Goal: Task Accomplishment & Management: Manage account settings

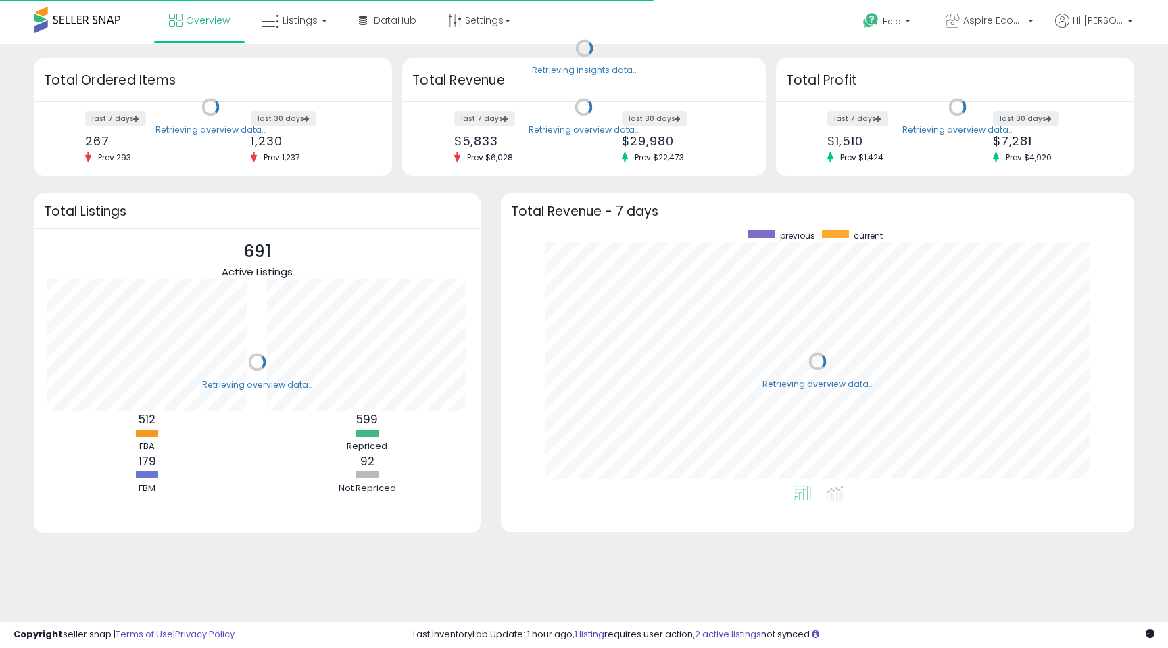
scroll to position [255, 606]
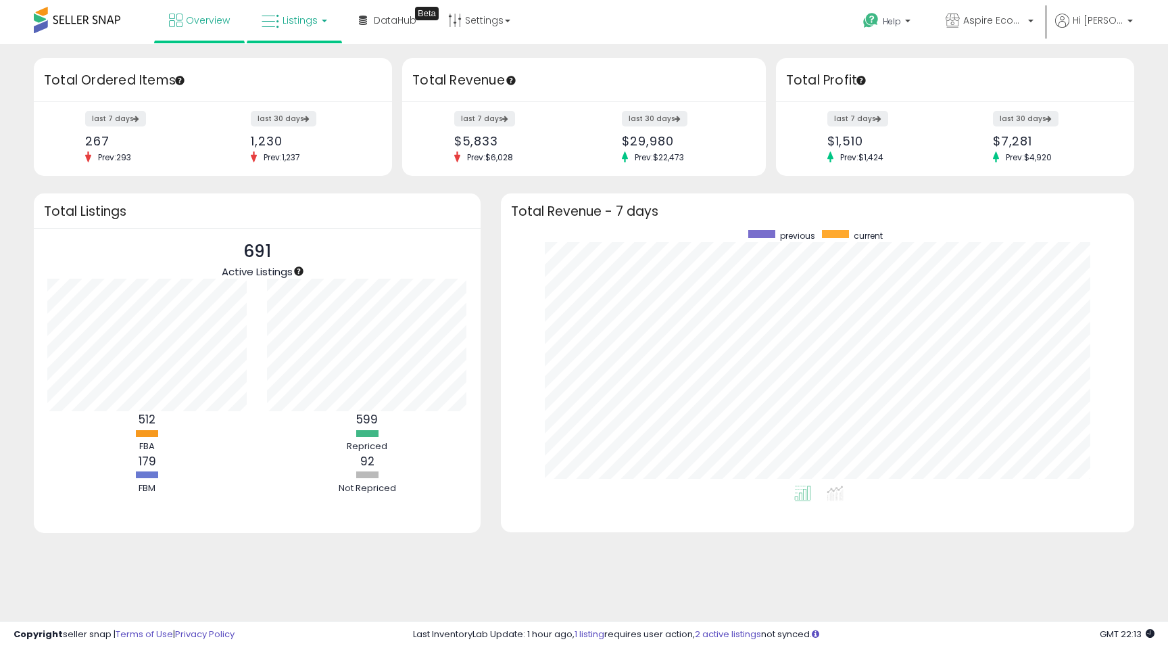
click at [283, 25] on span "Listings" at bounding box center [300, 21] width 35 height 14
click at [305, 62] on icon at bounding box center [304, 67] width 59 height 18
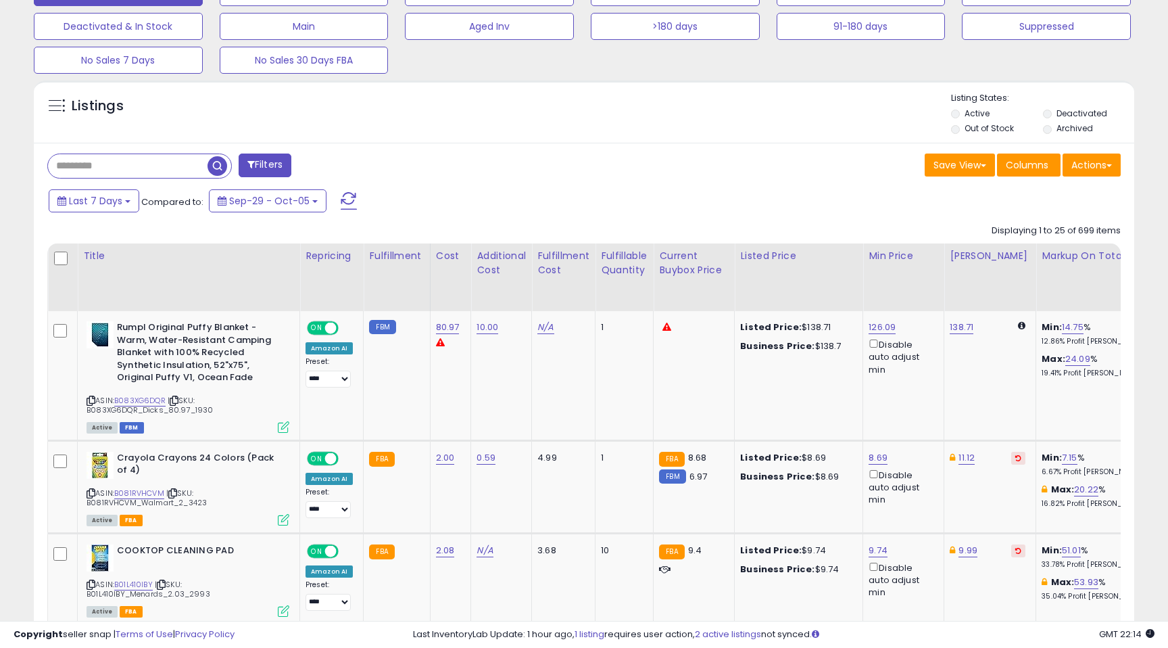
scroll to position [448, 0]
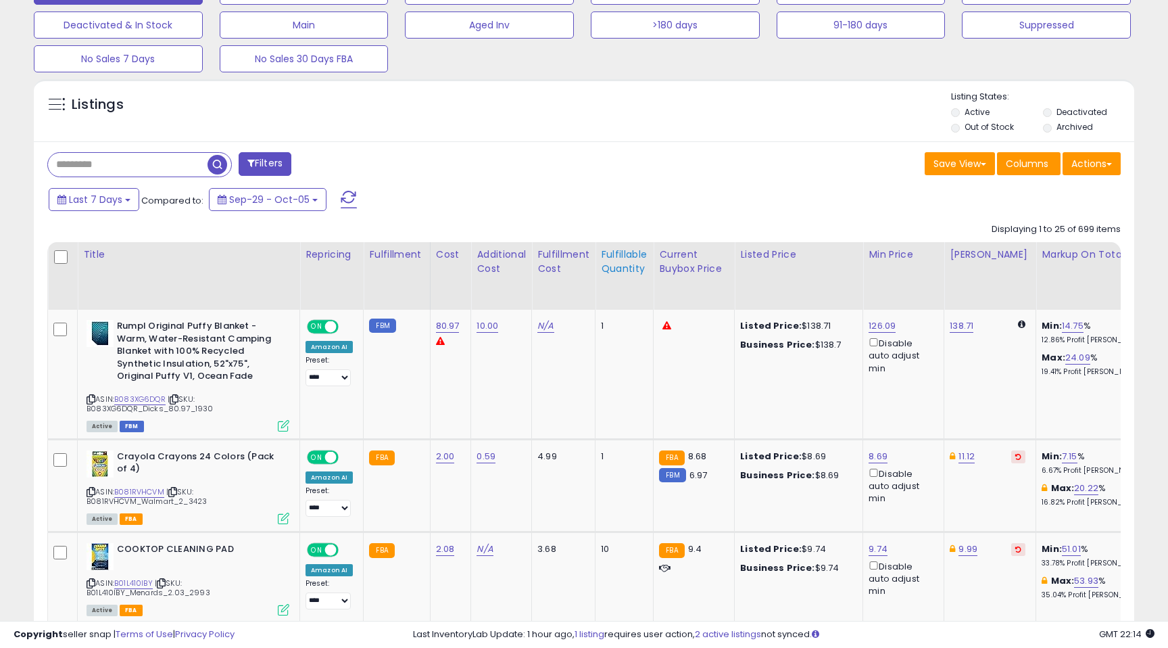
click at [614, 264] on div "Fulfillable Quantity" at bounding box center [624, 261] width 47 height 28
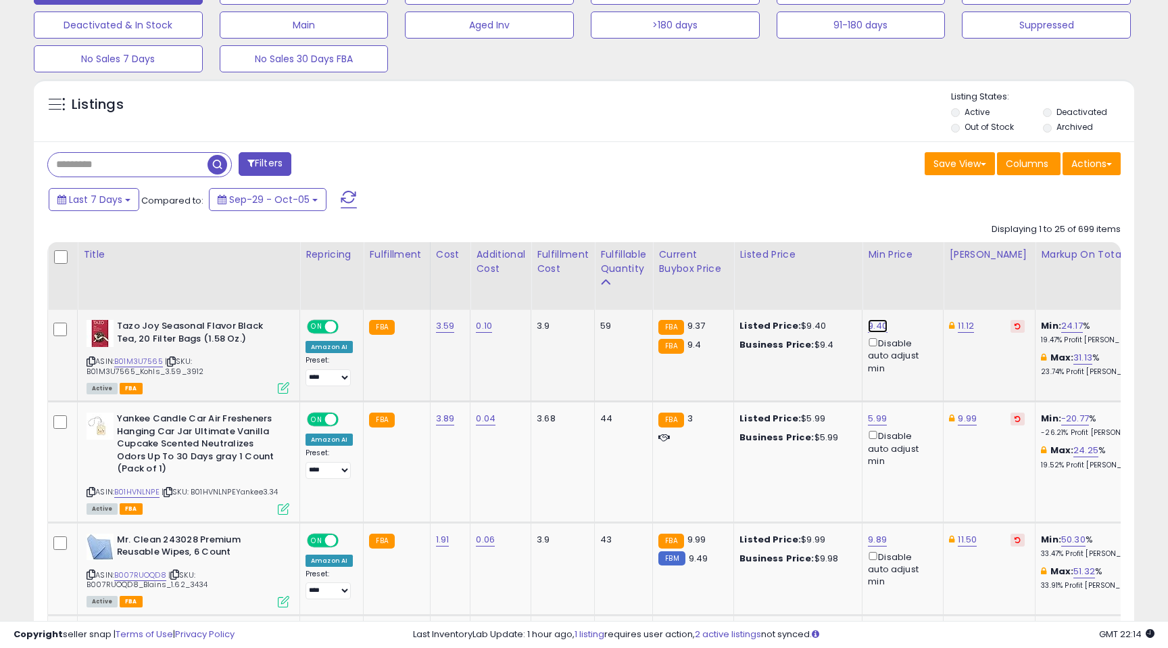
click at [878, 327] on link "9.40" at bounding box center [878, 326] width 20 height 14
drag, startPoint x: 827, startPoint y: 281, endPoint x: 786, endPoint y: 276, distance: 41.4
click at [786, 277] on input "****" at bounding box center [841, 279] width 120 height 23
type input "*"
click at [950, 278] on icon "button" at bounding box center [946, 278] width 8 height 8
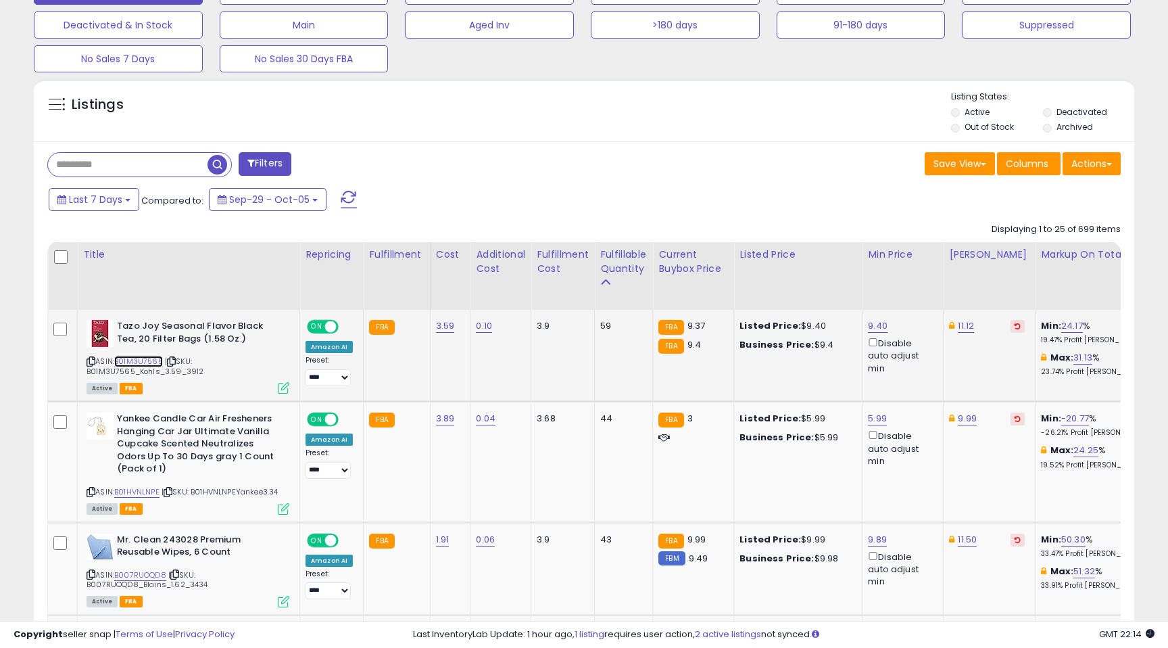
click at [137, 361] on link "B01M3U7565" at bounding box center [138, 361] width 49 height 11
click at [885, 329] on div "9.40 Disable auto adjust min" at bounding box center [900, 347] width 65 height 55
click at [874, 325] on link "9.40" at bounding box center [878, 326] width 20 height 14
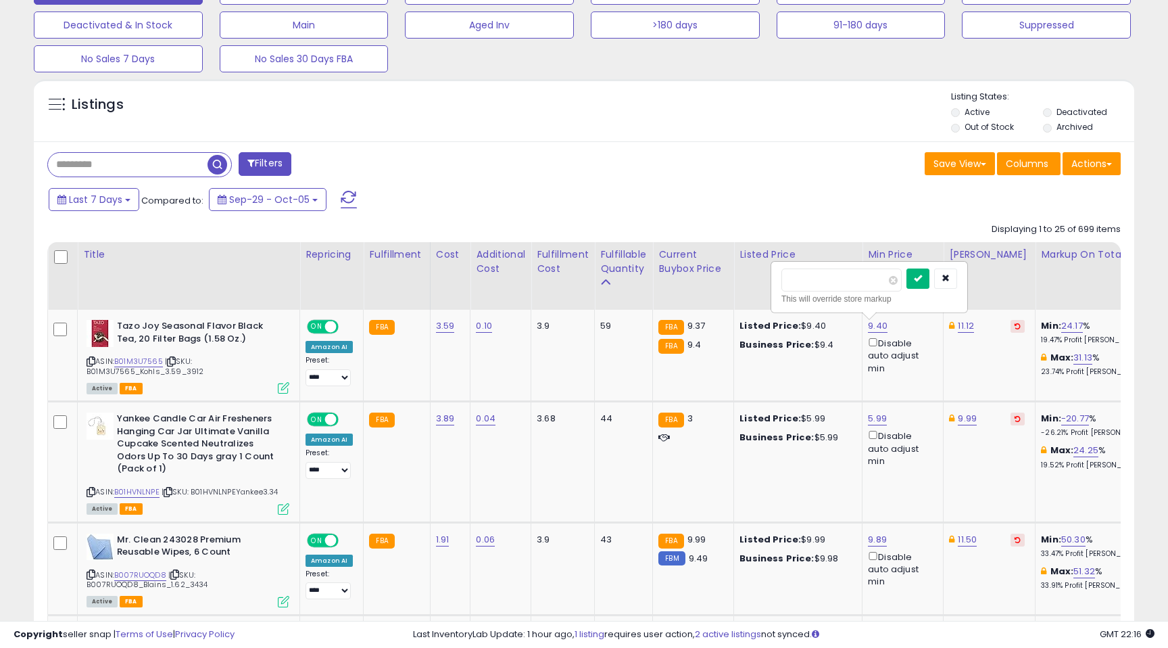
type input "****"
click at [922, 278] on icon "submit" at bounding box center [918, 278] width 8 height 8
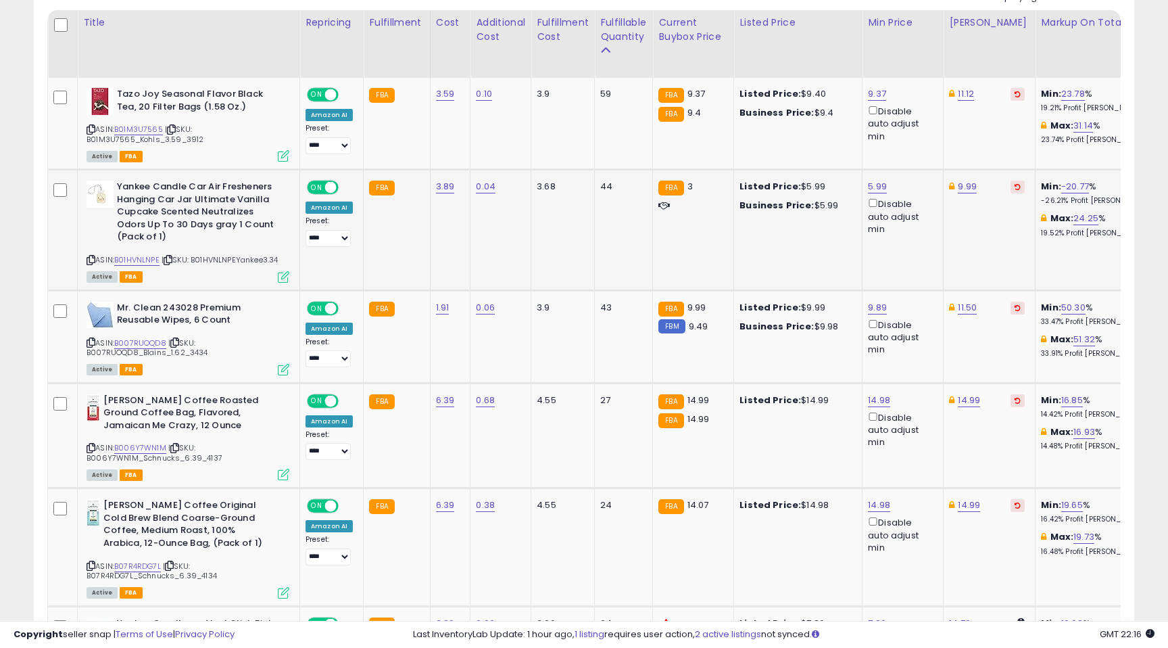
scroll to position [681, 0]
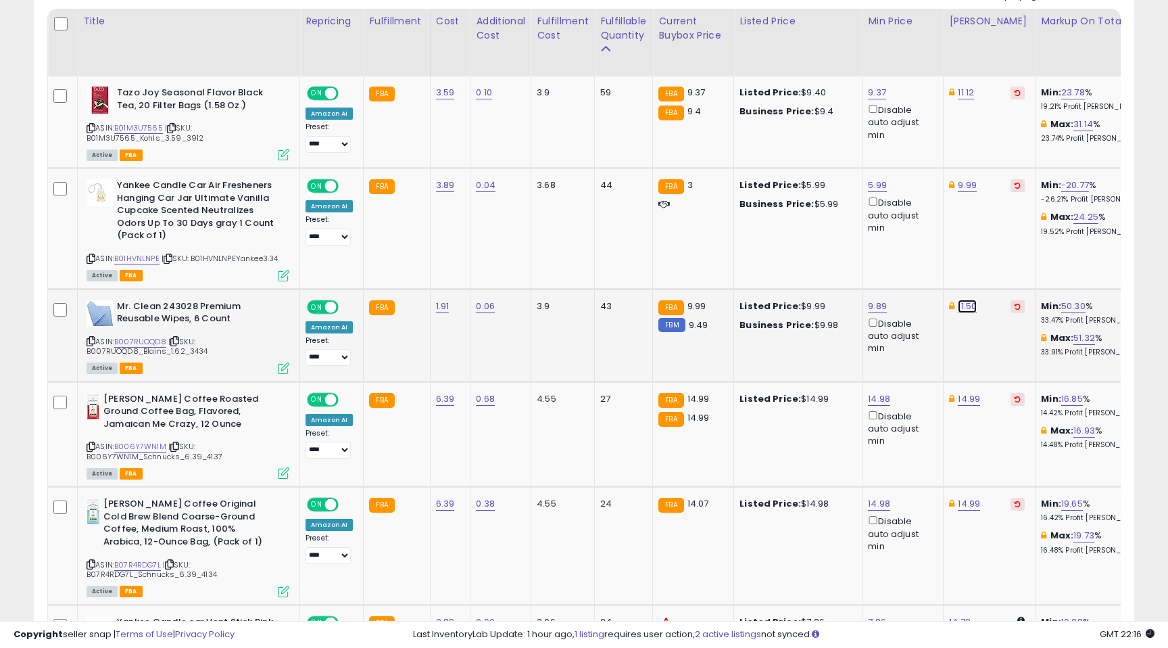
click at [958, 306] on link "11.50" at bounding box center [967, 306] width 19 height 14
drag, startPoint x: 910, startPoint y: 260, endPoint x: 856, endPoint y: 256, distance: 54.2
type input "****"
click at [1013, 262] on icon "submit" at bounding box center [1008, 258] width 8 height 8
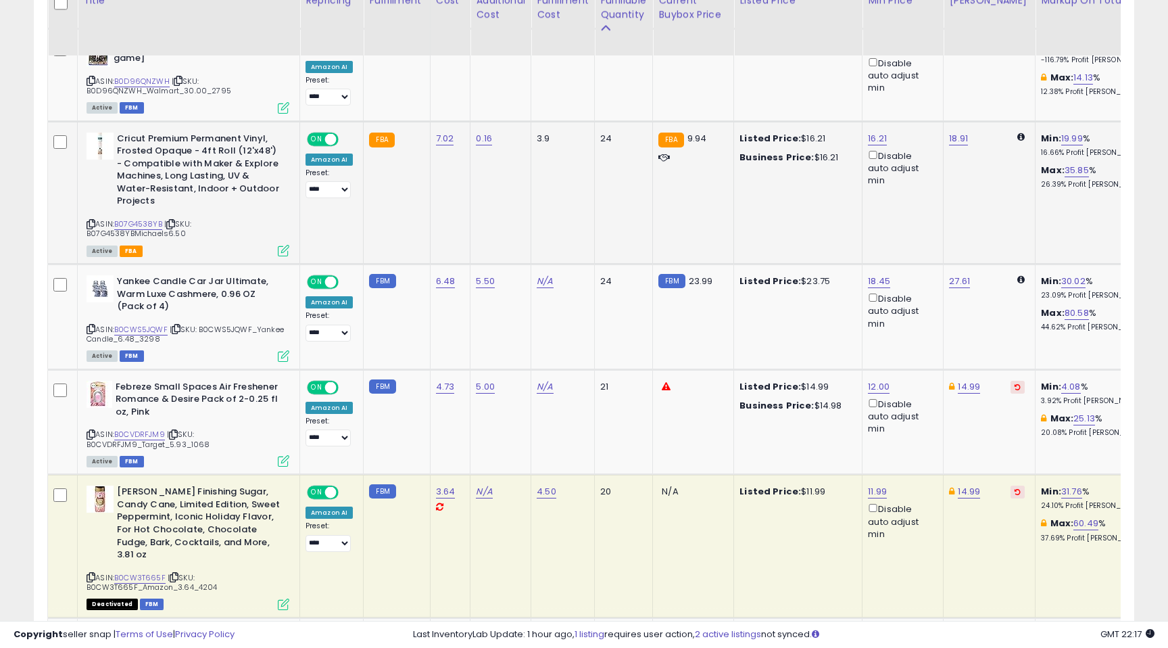
scroll to position [1356, 0]
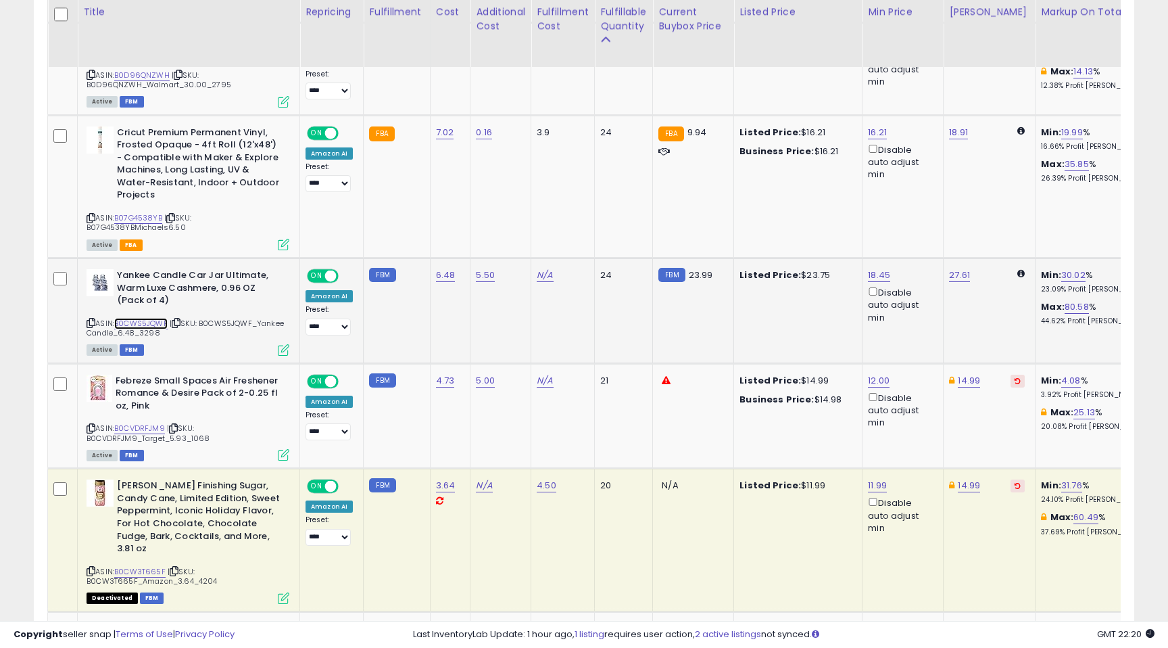
click at [145, 325] on link "B0CWS5JQWF" at bounding box center [140, 323] width 53 height 11
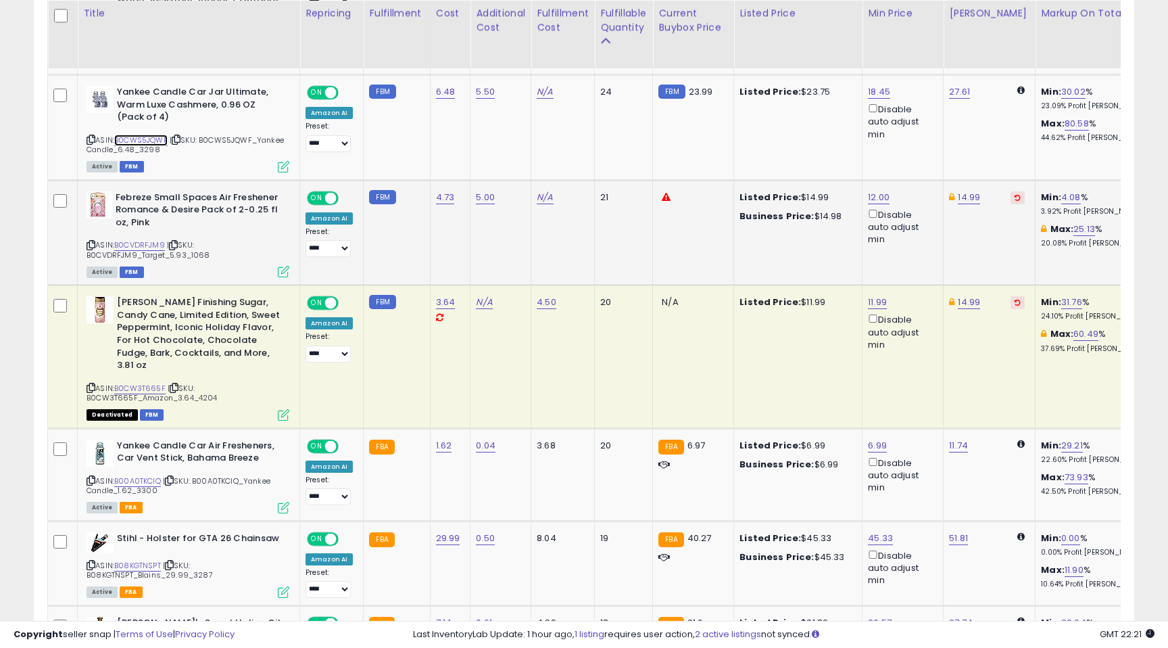
scroll to position [1540, 0]
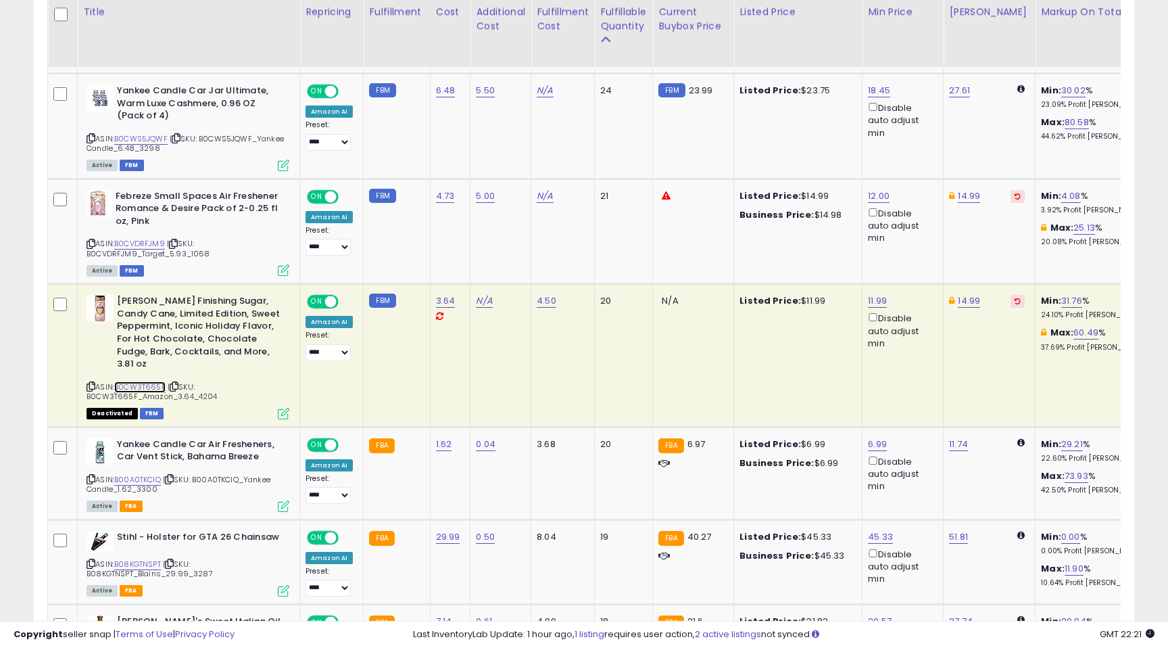
click at [140, 385] on link "B0CW3T665F" at bounding box center [139, 386] width 51 height 11
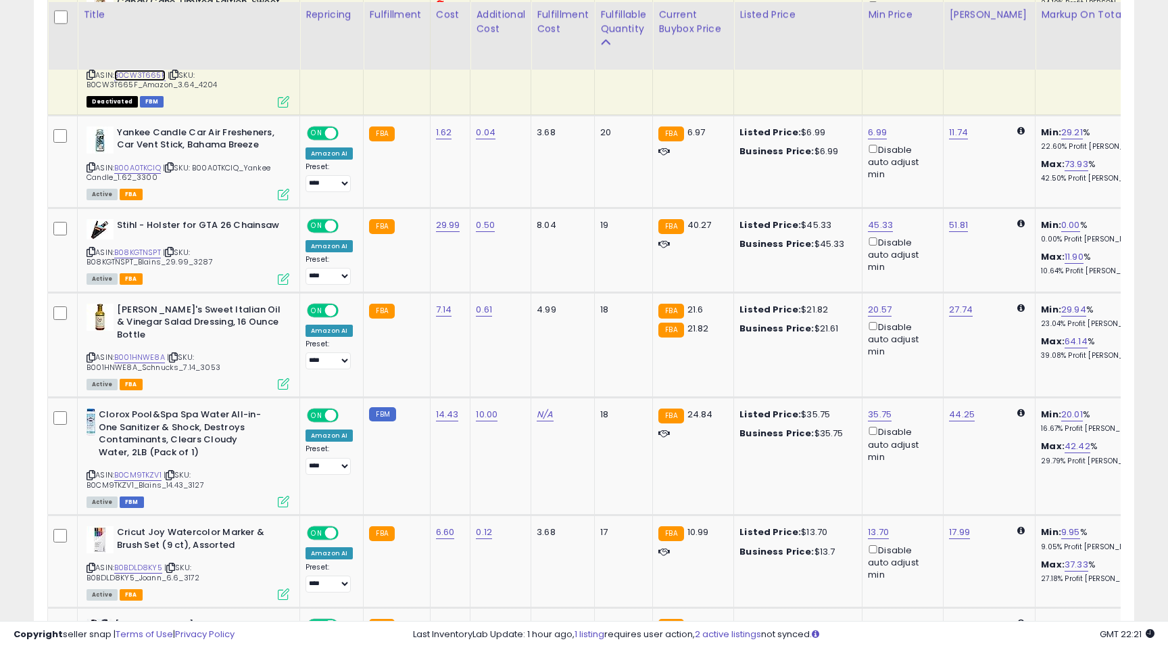
scroll to position [1856, 0]
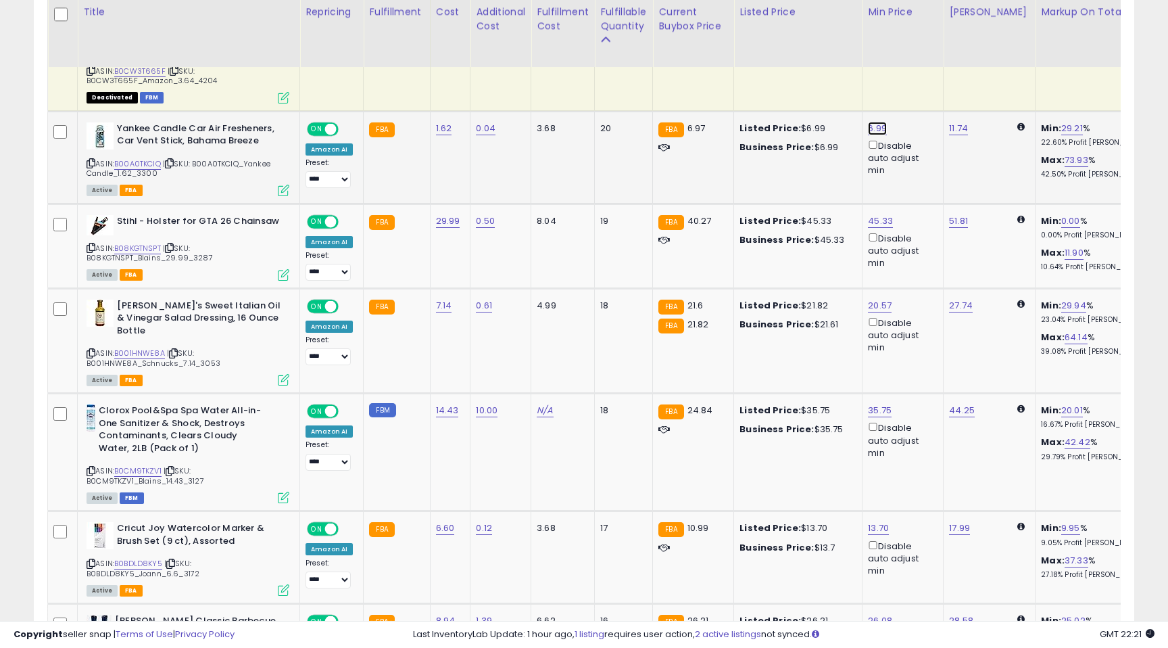
click at [873, 129] on link "6.99" at bounding box center [877, 129] width 19 height 14
type input "****"
click at [923, 81] on button "submit" at bounding box center [917, 81] width 23 height 20
click at [144, 247] on link "B08KGTNSPT" at bounding box center [137, 248] width 47 height 11
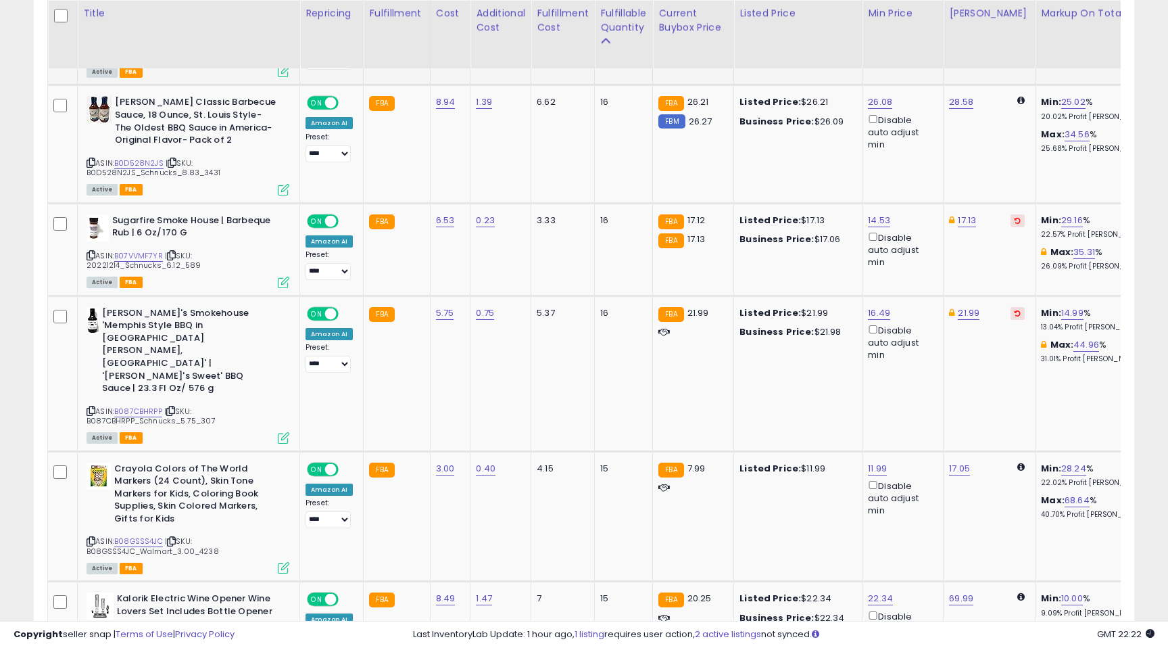
scroll to position [2376, 0]
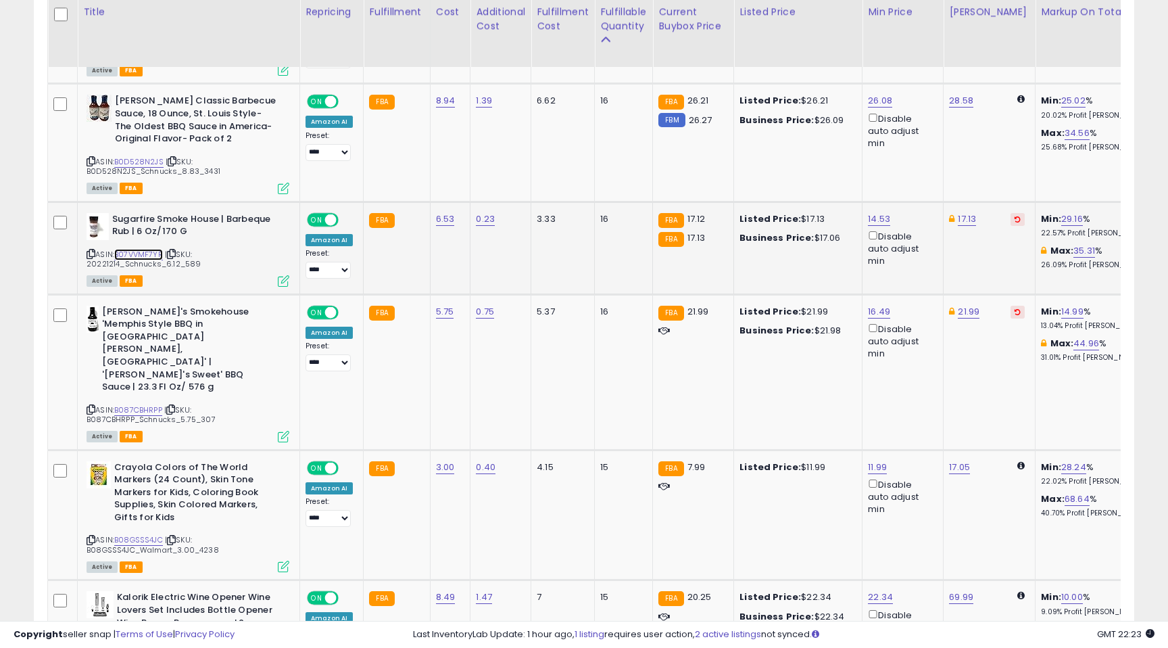
click at [153, 249] on link "B07VVMF7YR" at bounding box center [138, 254] width 49 height 11
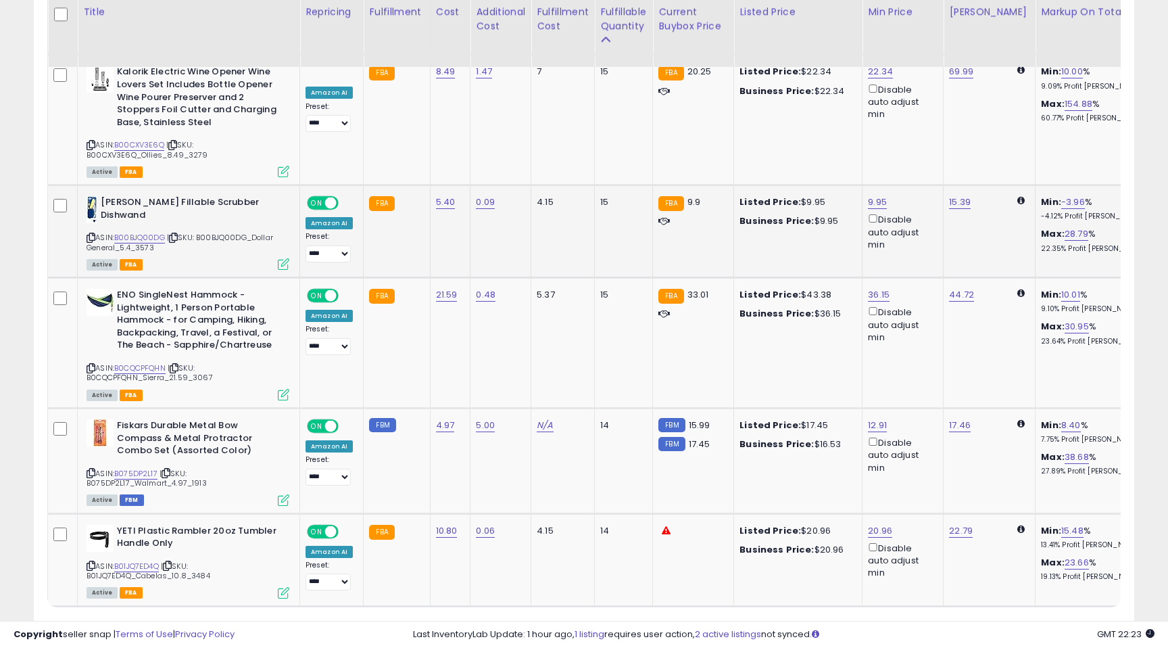
scroll to position [2914, 0]
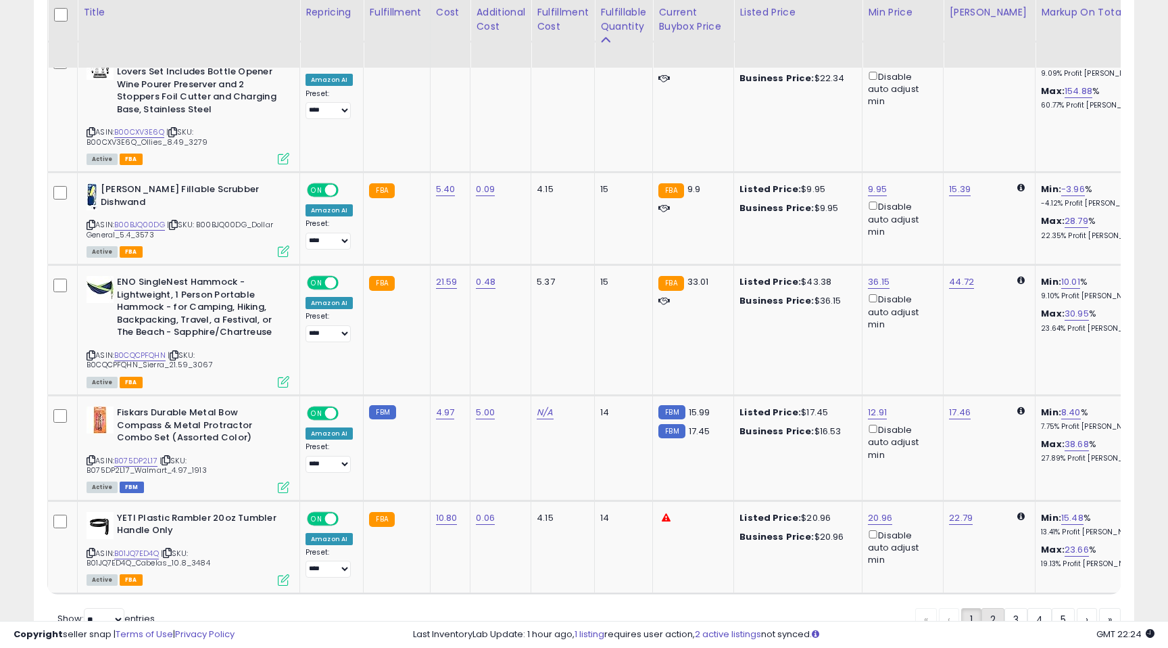
click at [991, 608] on link "2" at bounding box center [992, 619] width 23 height 23
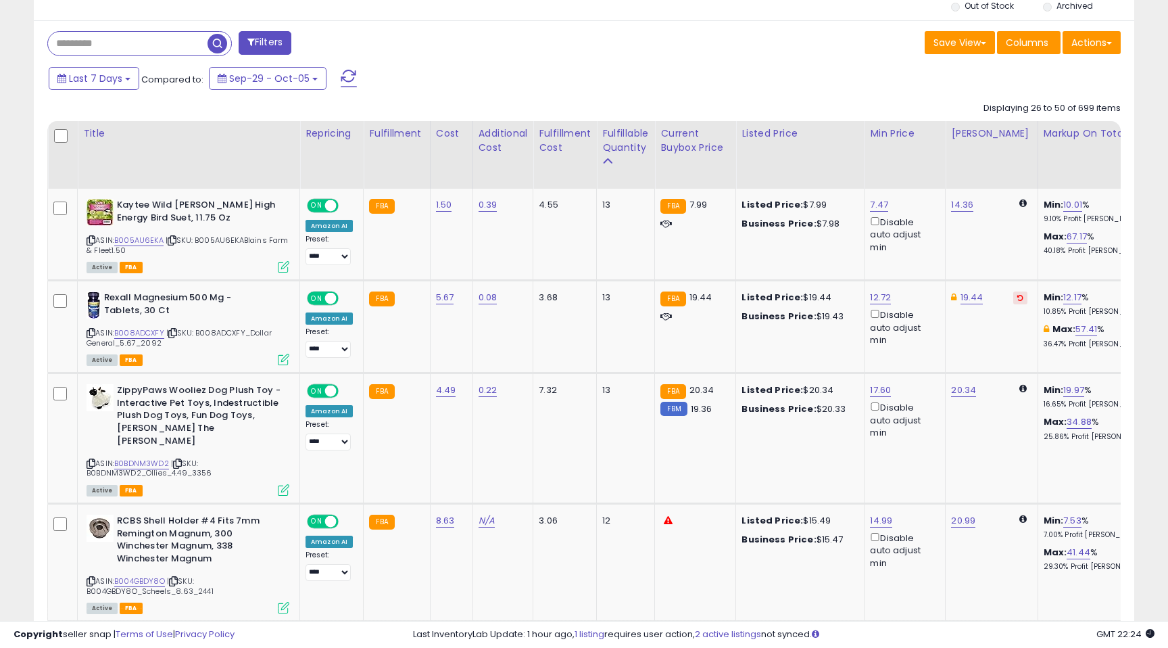
scroll to position [577, 0]
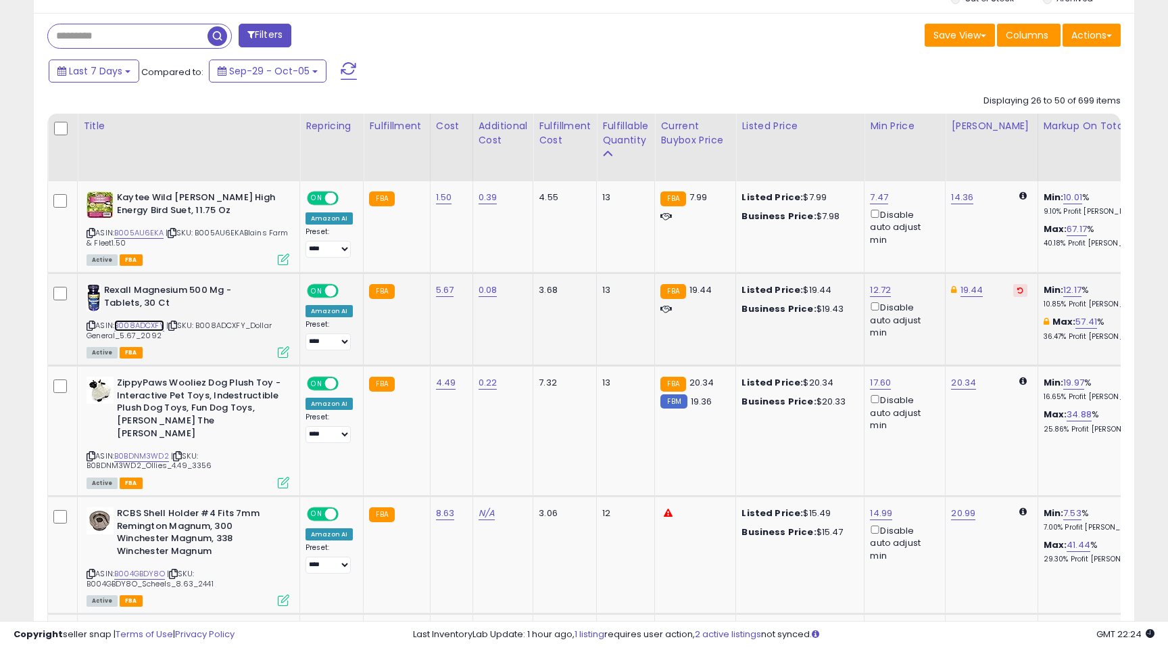
click at [139, 322] on link "B008ADCXFY" at bounding box center [139, 325] width 50 height 11
click at [1077, 319] on link "57.41" at bounding box center [1086, 322] width 22 height 14
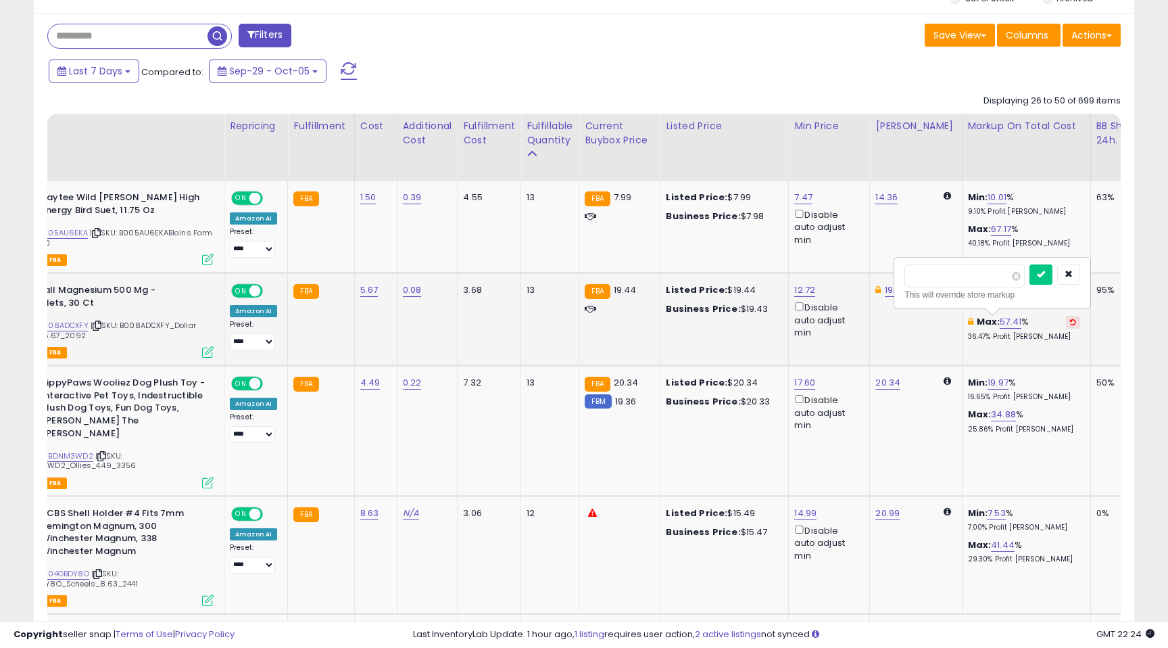
drag, startPoint x: 964, startPoint y: 272, endPoint x: 897, endPoint y: 278, distance: 67.2
click at [897, 278] on div "***** This will override store markup" at bounding box center [992, 282] width 195 height 49
type input "**"
click at [1045, 275] on icon "submit" at bounding box center [1041, 274] width 8 height 8
click at [893, 290] on link "13.80" at bounding box center [896, 290] width 22 height 14
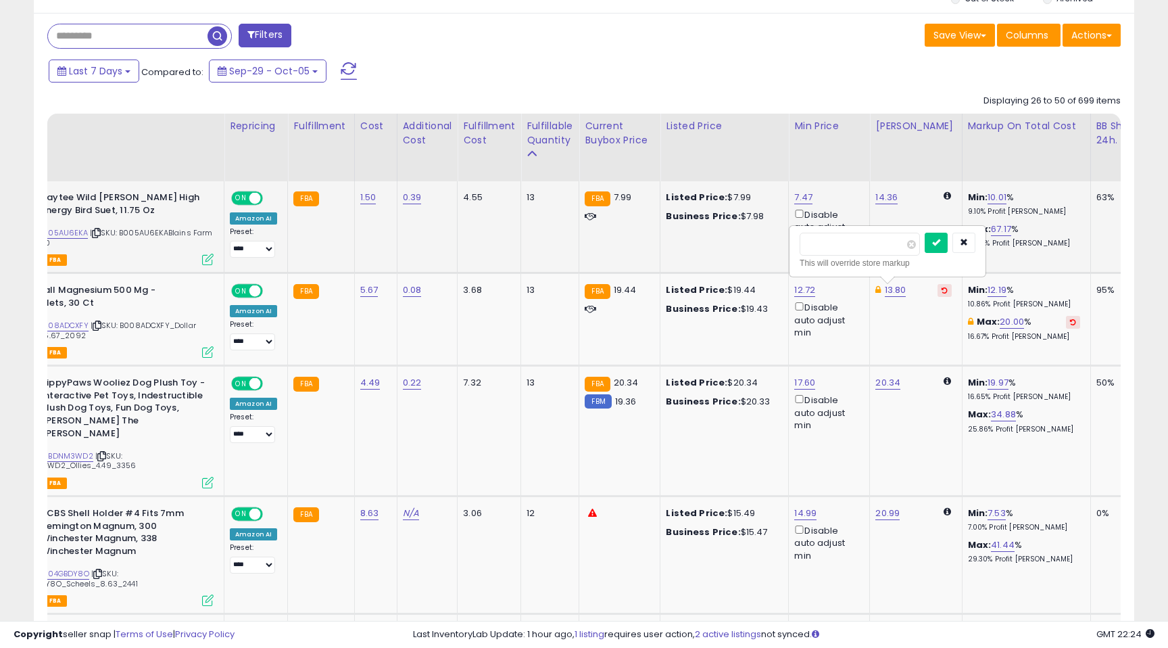
drag, startPoint x: 838, startPoint y: 247, endPoint x: 769, endPoint y: 236, distance: 70.5
type input "*****"
click at [940, 243] on icon "submit" at bounding box center [936, 242] width 8 height 8
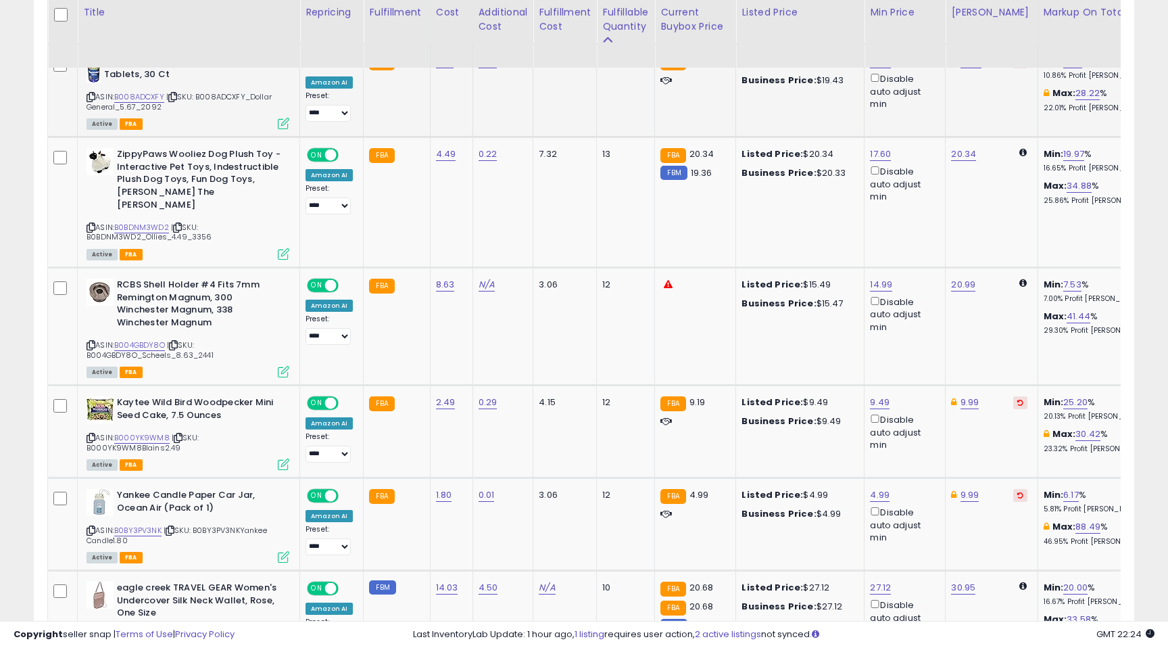
scroll to position [812, 0]
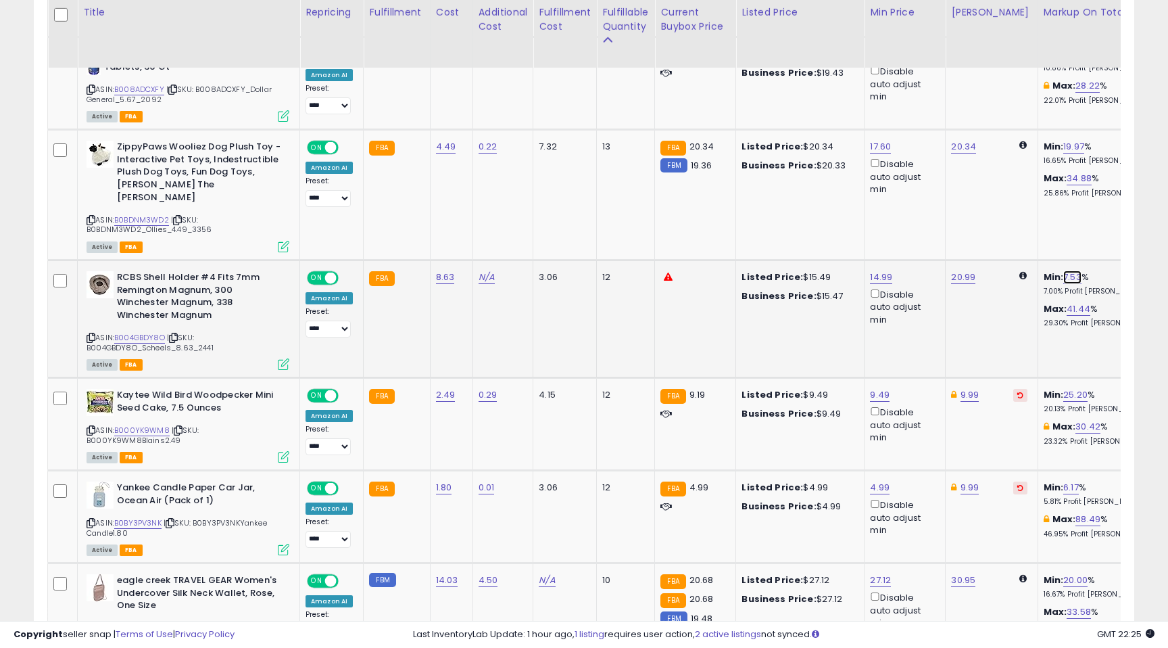
click at [1063, 270] on link "7.53" at bounding box center [1072, 277] width 18 height 14
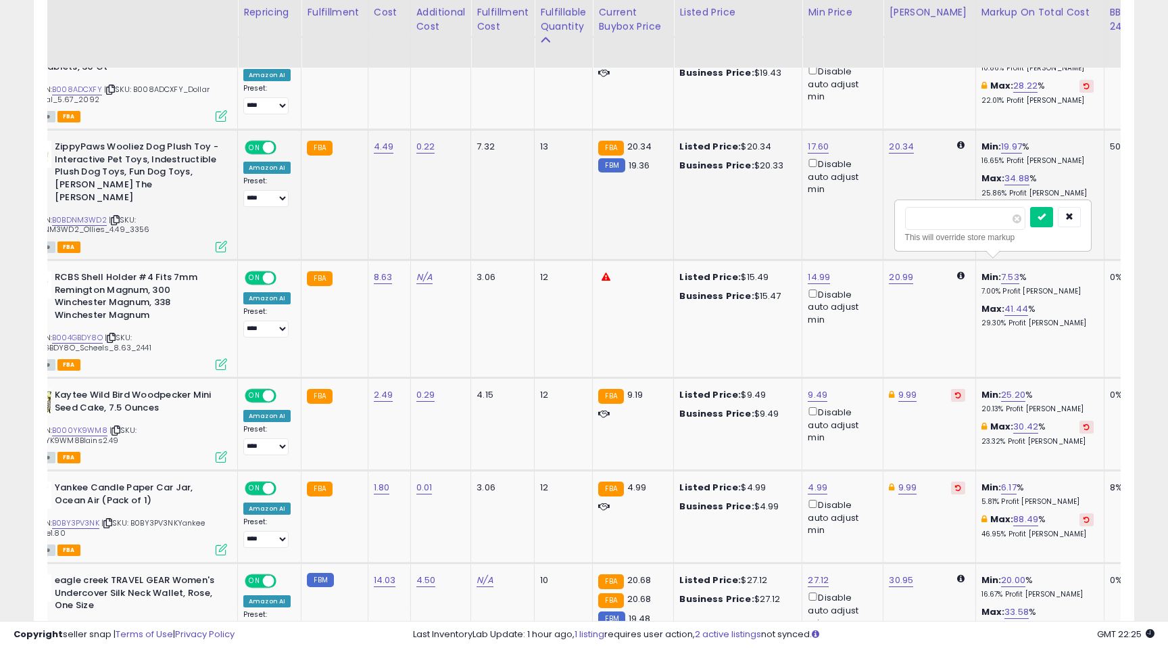
drag, startPoint x: 952, startPoint y: 220, endPoint x: 874, endPoint y: 212, distance: 78.8
type input "*"
click at [1053, 214] on button "submit" at bounding box center [1041, 217] width 23 height 20
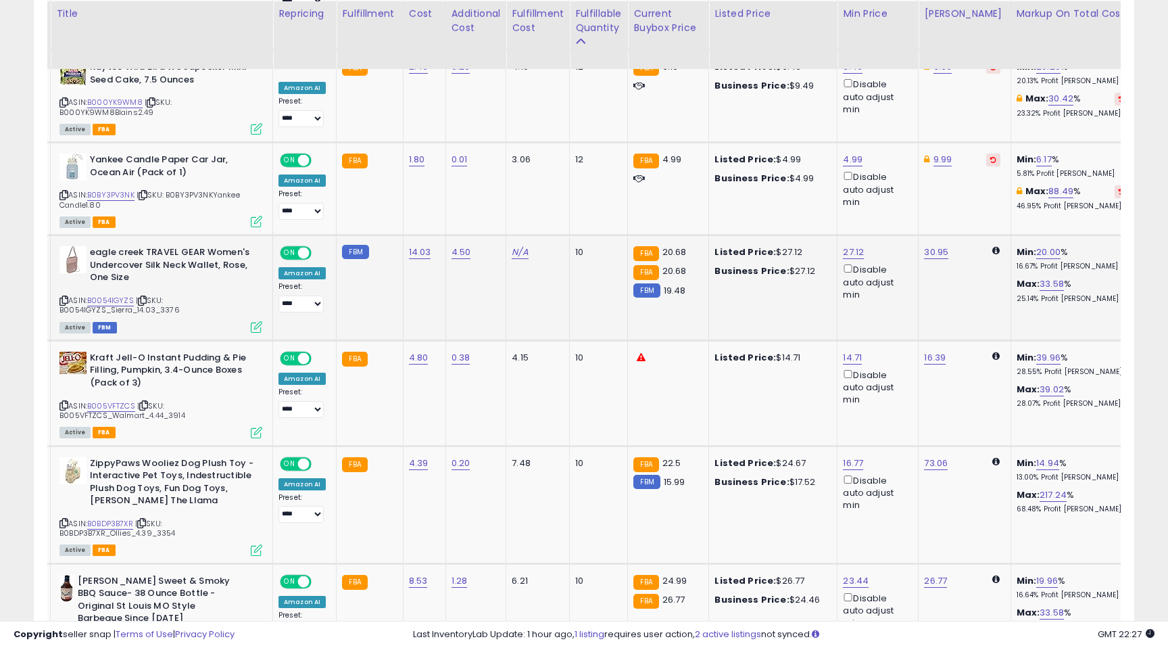
scroll to position [1143, 0]
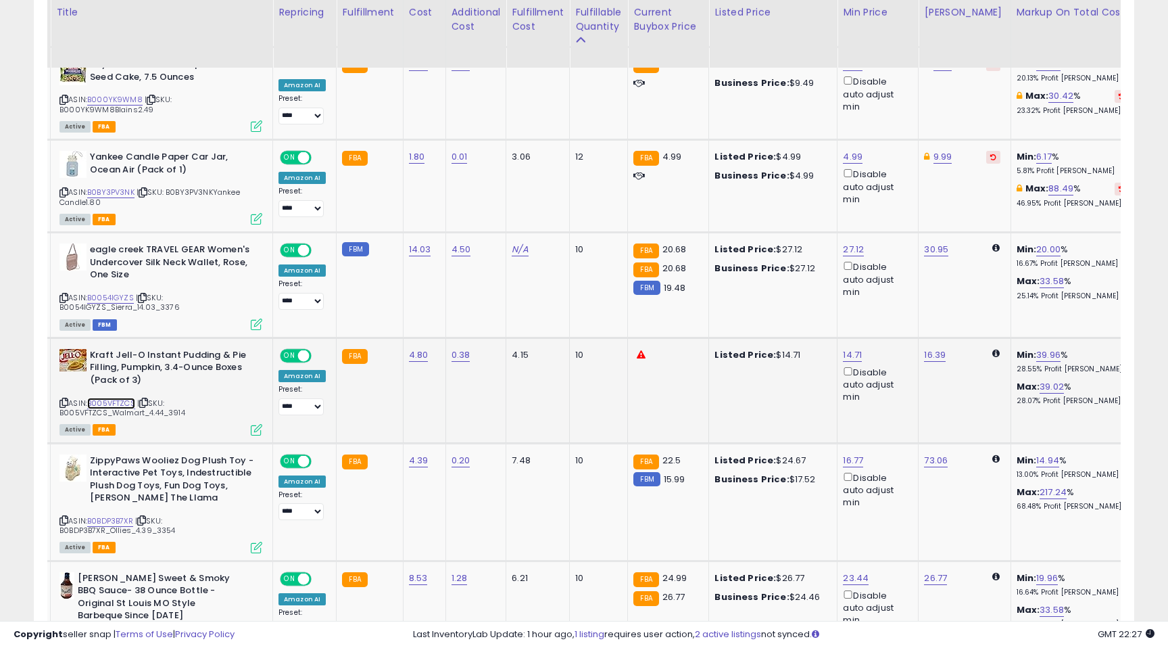
click at [112, 397] on link "B005VFTZCS" at bounding box center [111, 402] width 48 height 11
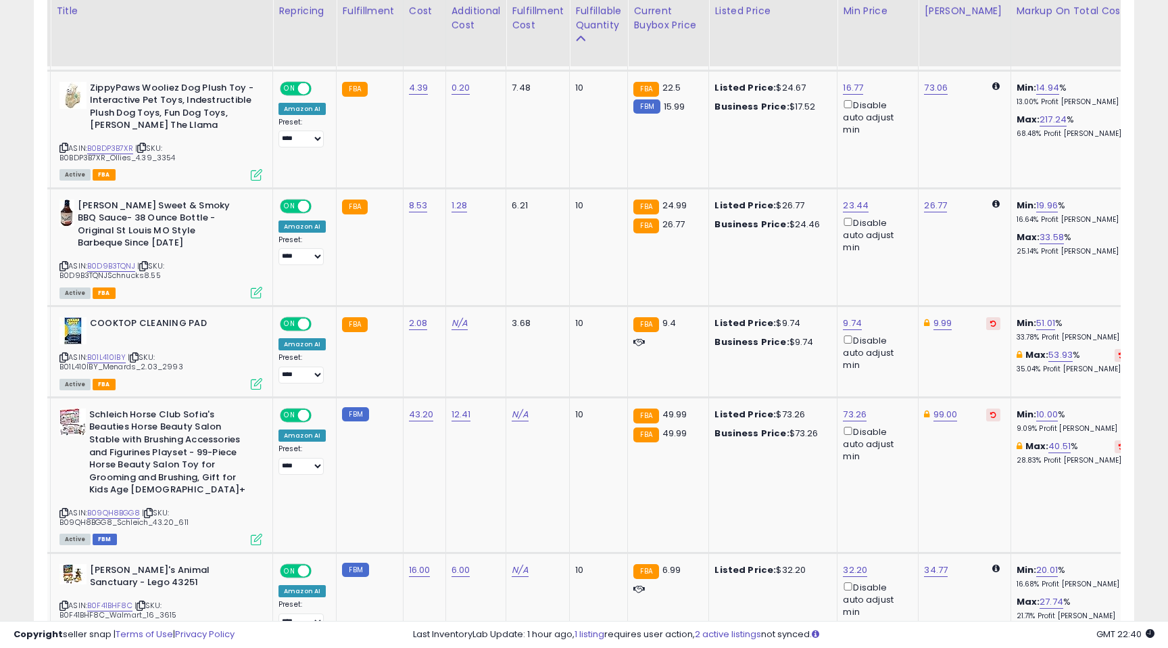
scroll to position [1514, 0]
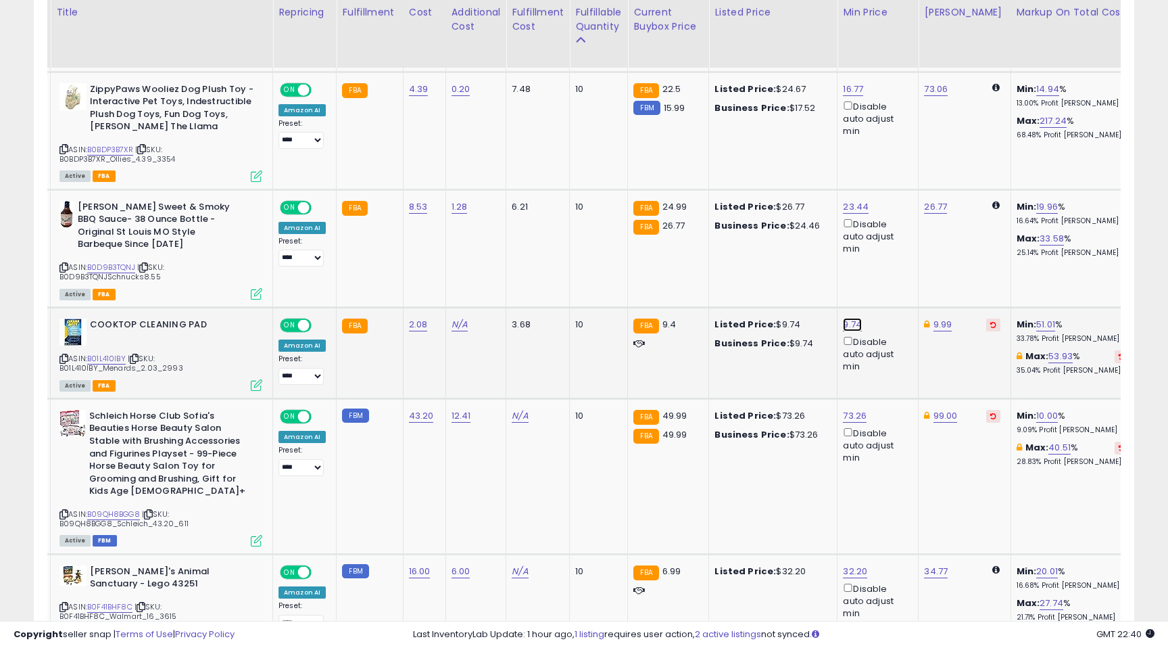
click at [850, 318] on link "9.74" at bounding box center [852, 325] width 19 height 14
click at [791, 251] on input "****" at bounding box center [816, 253] width 120 height 23
type input "***"
click button "submit" at bounding box center [892, 252] width 23 height 20
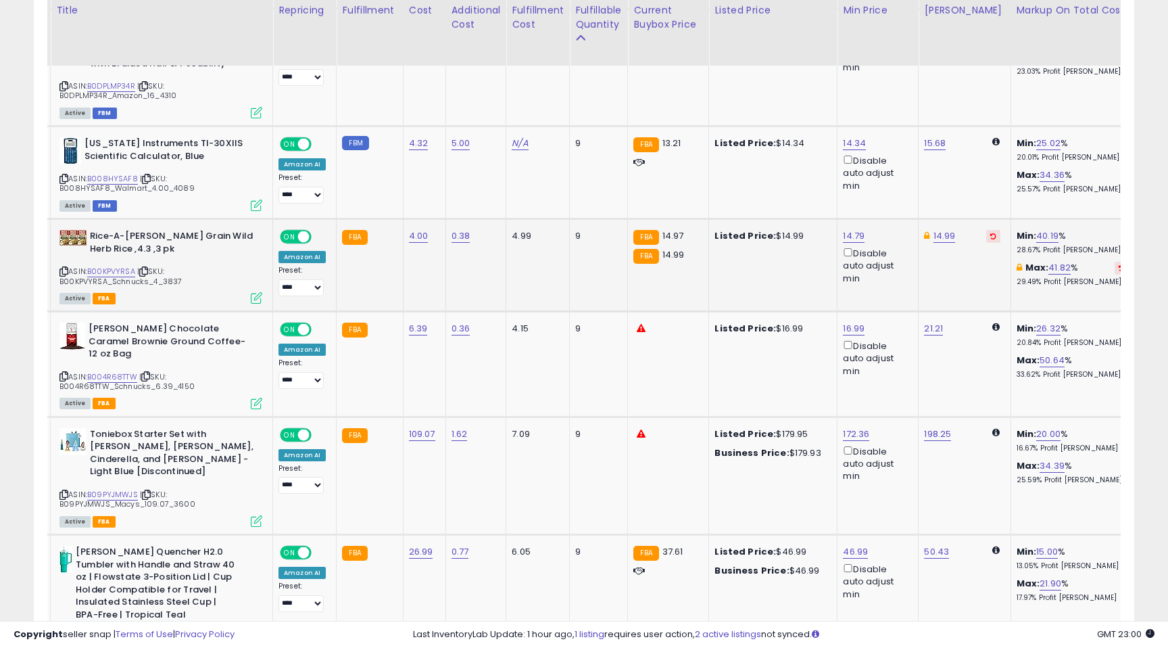
scroll to position [2747, 0]
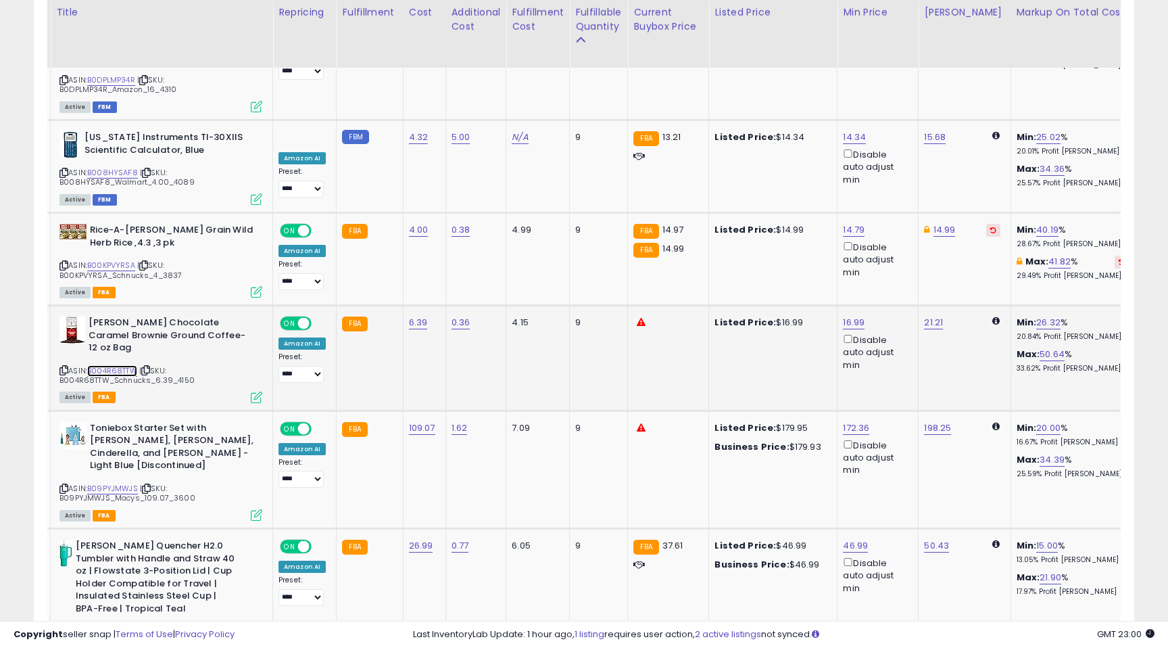
click at [119, 365] on link "B004R68TTW" at bounding box center [112, 370] width 50 height 11
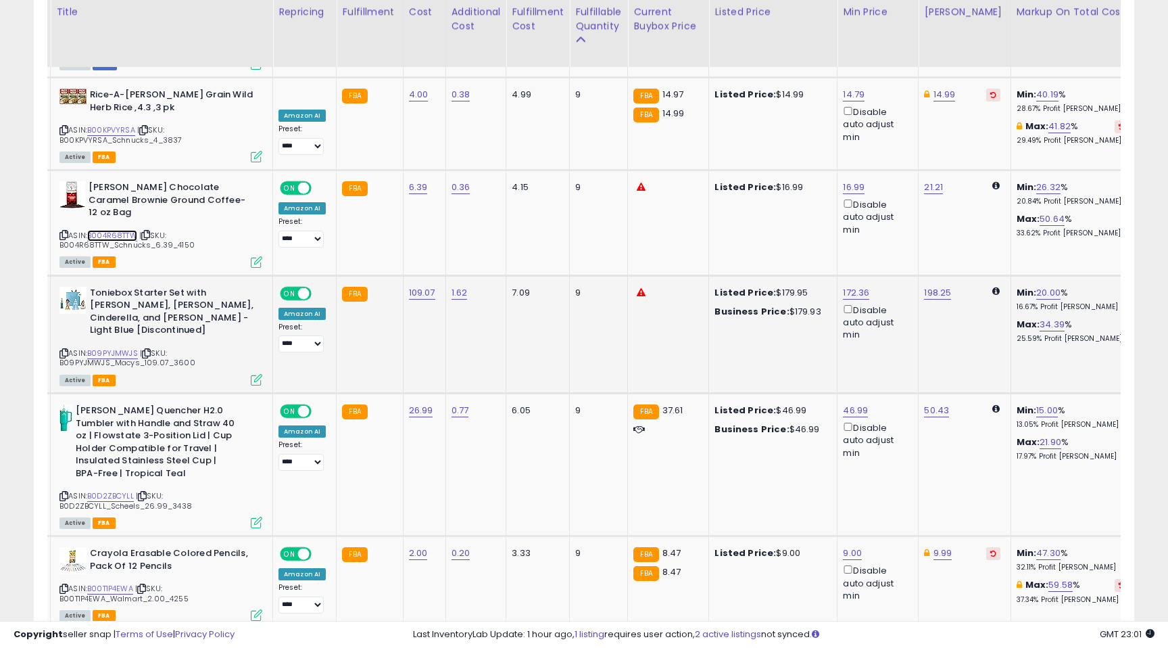
scroll to position [2879, 0]
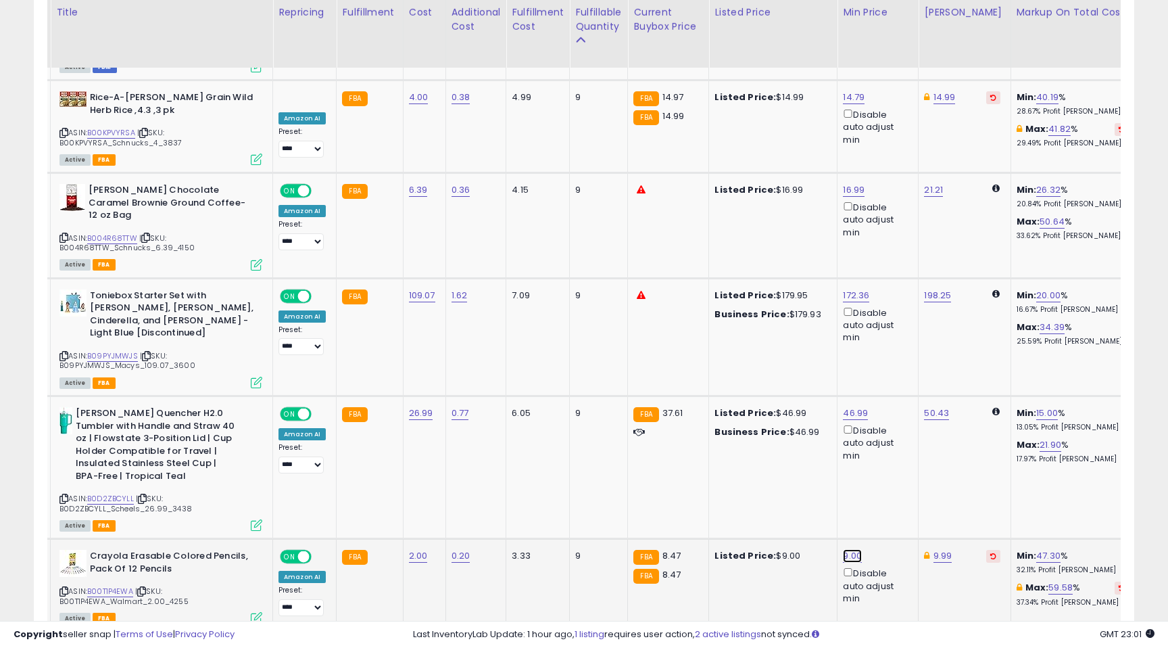
click at [852, 549] on link "9.00" at bounding box center [852, 556] width 19 height 14
drag, startPoint x: 800, startPoint y: 408, endPoint x: 729, endPoint y: 404, distance: 70.4
type input "****"
click at [905, 407] on button "submit" at bounding box center [893, 408] width 23 height 20
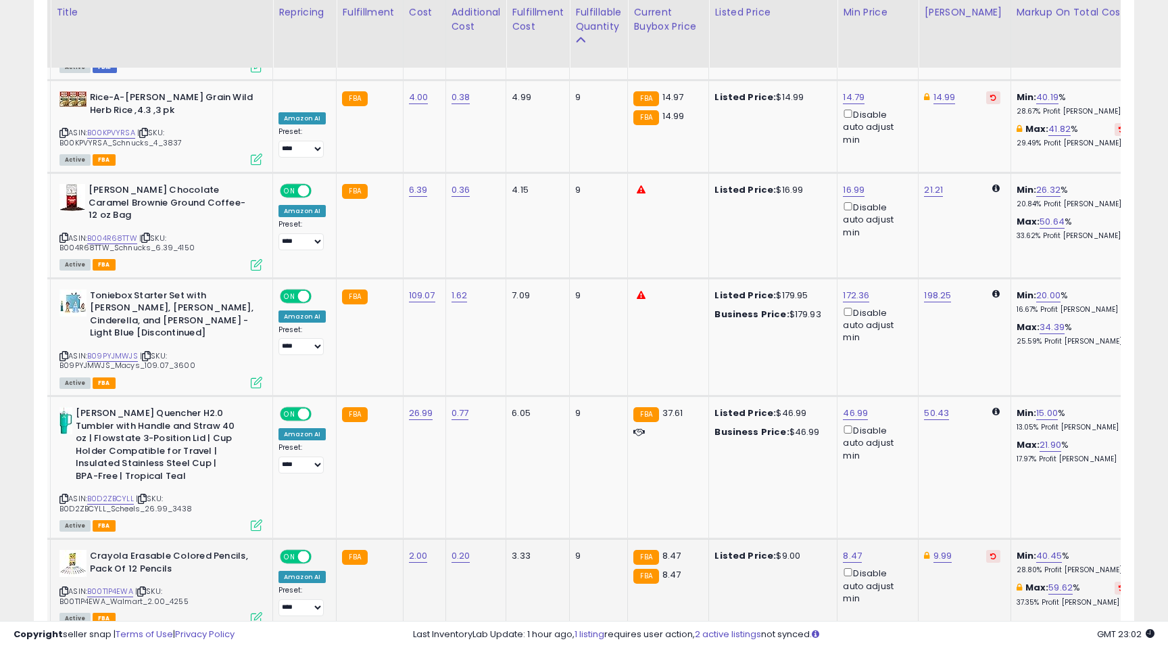
click at [1013, 645] on link "3" at bounding box center [1015, 656] width 23 height 23
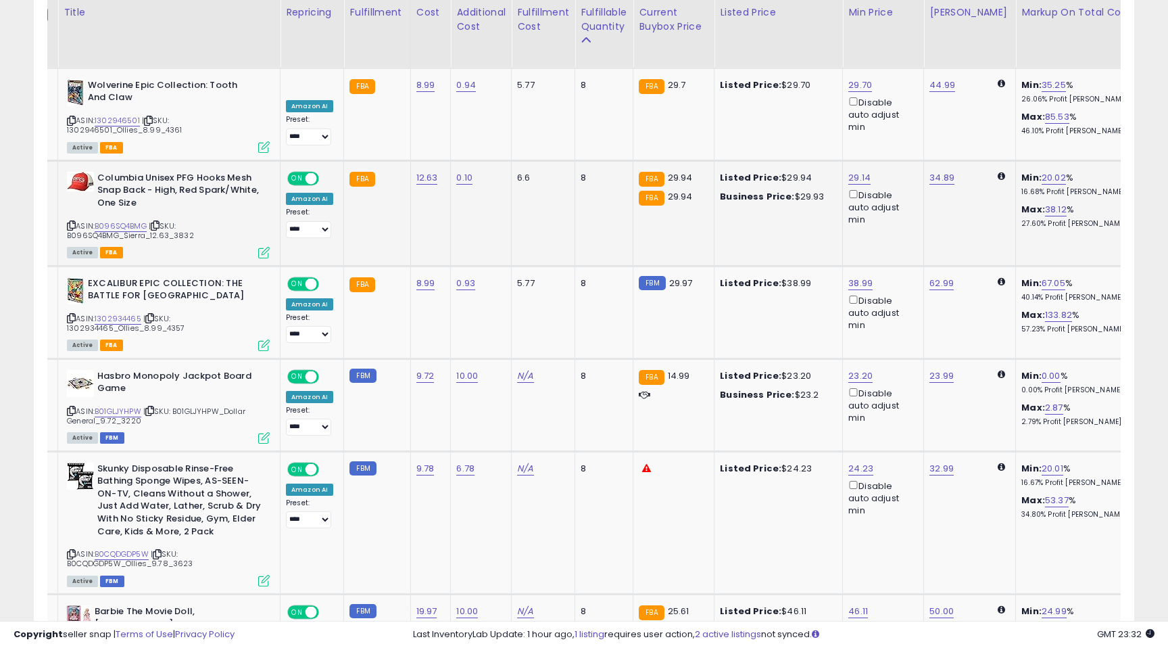
scroll to position [1636, 0]
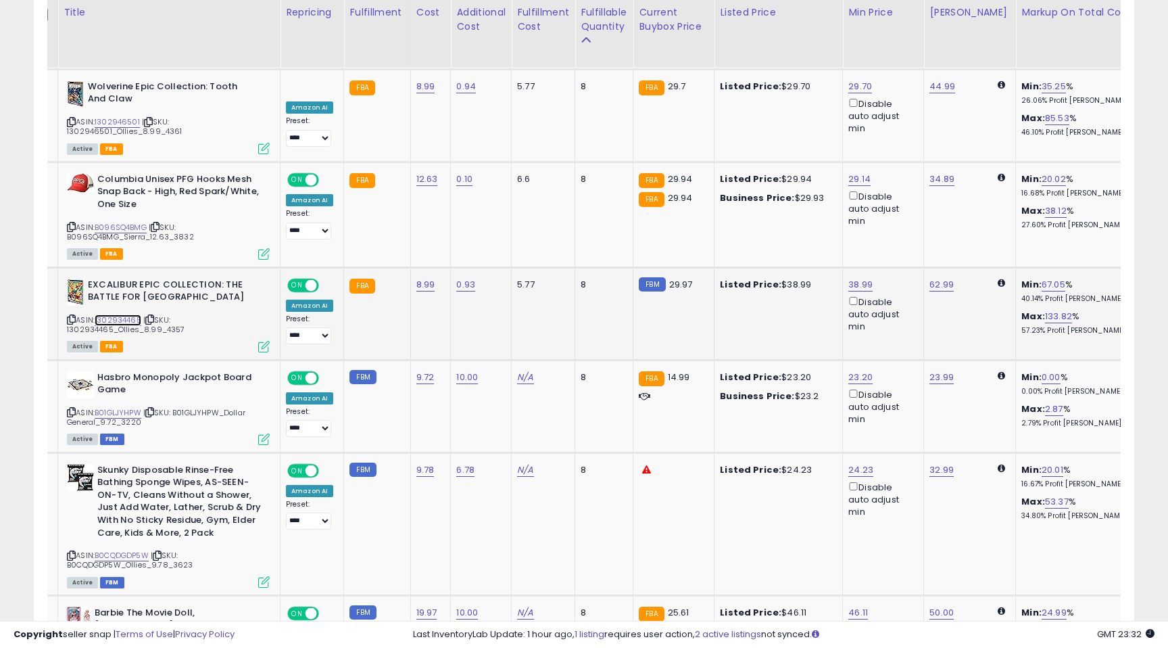
click at [114, 314] on link "1302934465" at bounding box center [118, 319] width 47 height 11
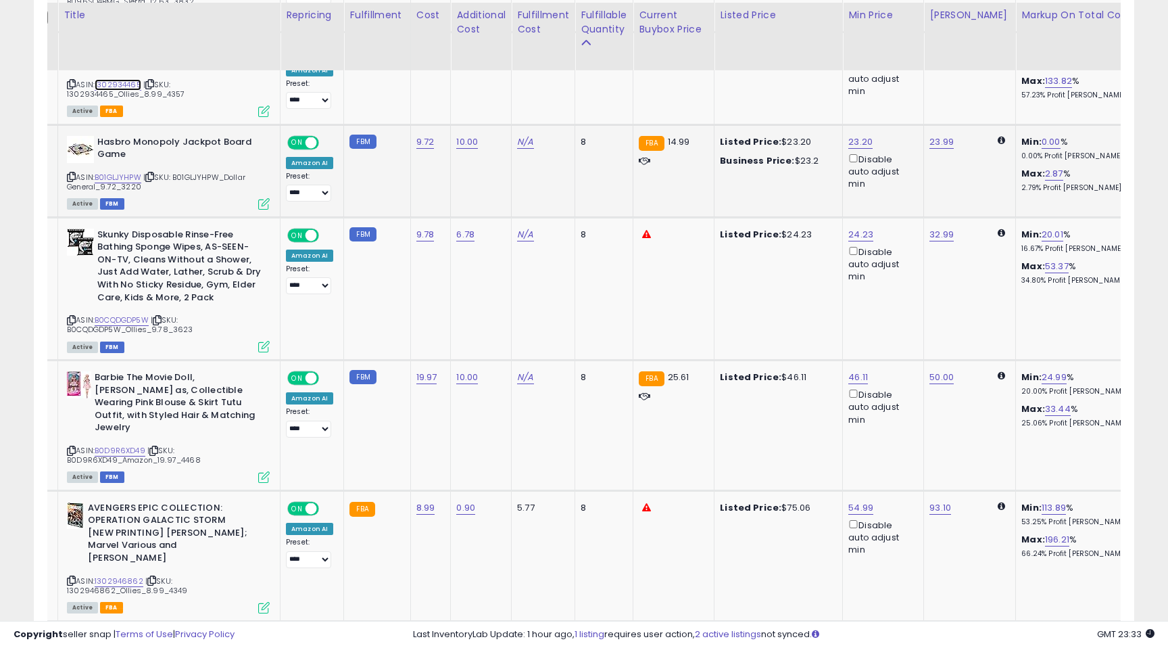
scroll to position [1876, 0]
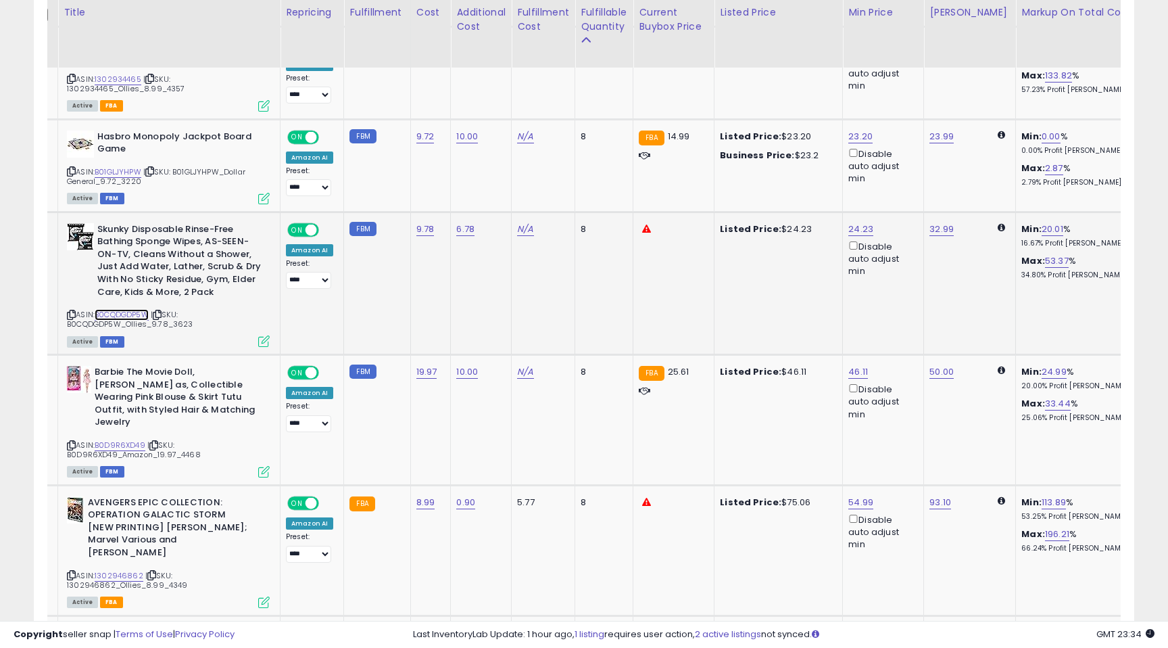
click at [129, 309] on link "B0CQDGDP5W" at bounding box center [122, 314] width 54 height 11
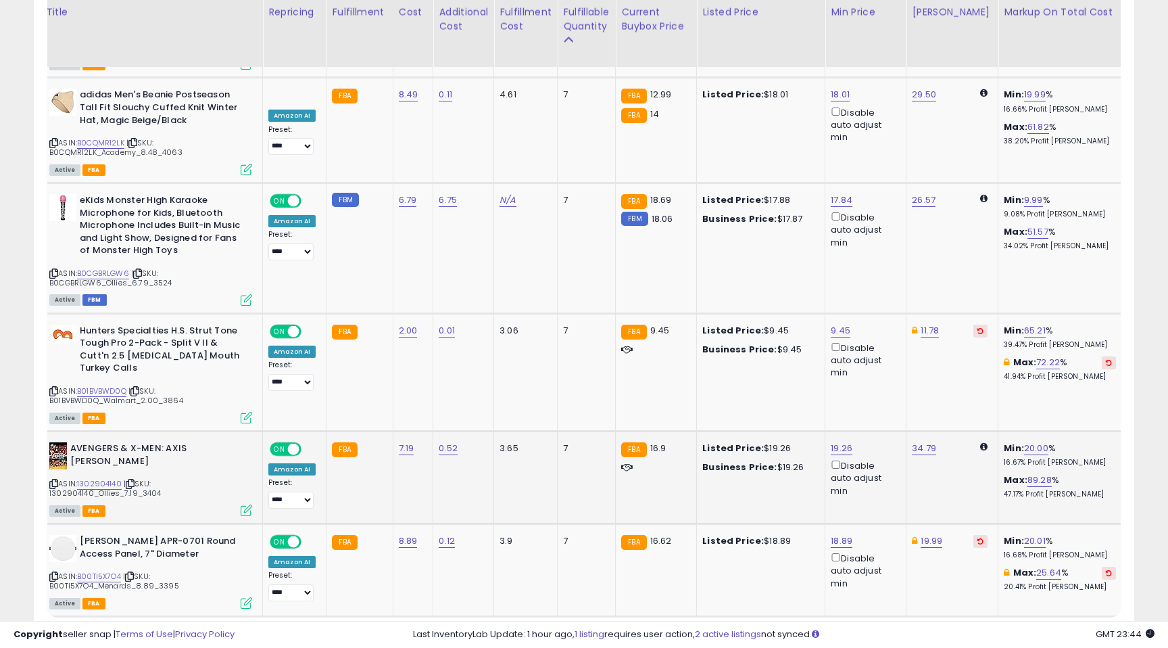
scroll to position [2883, 0]
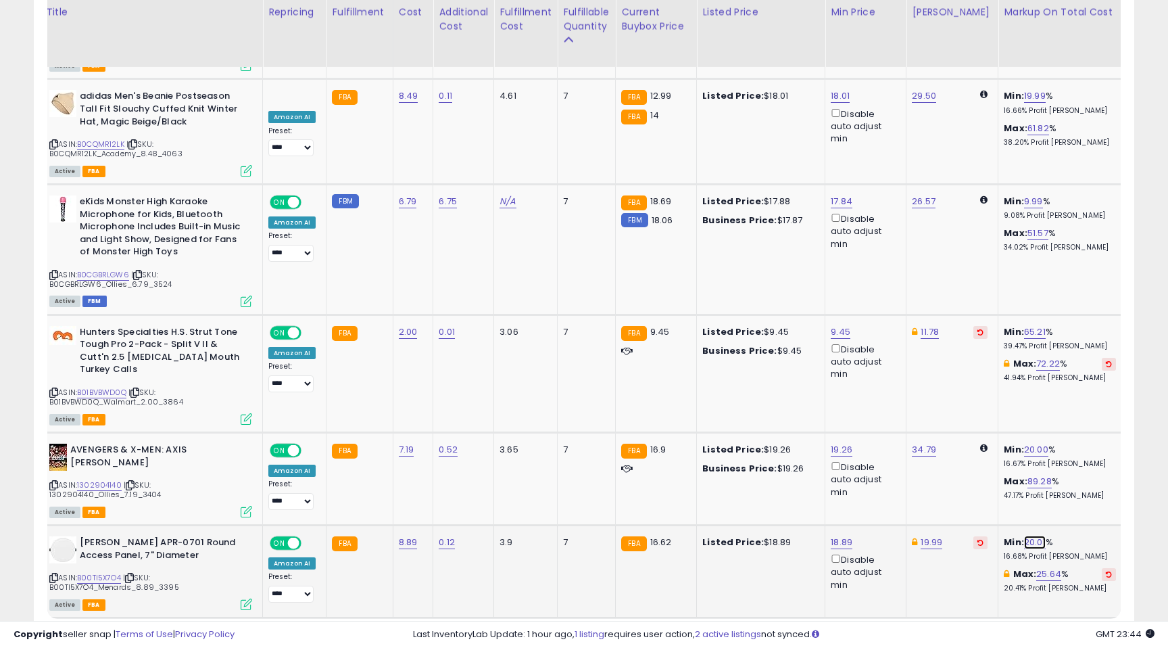
click at [1024, 535] on link "20.01" at bounding box center [1035, 542] width 22 height 14
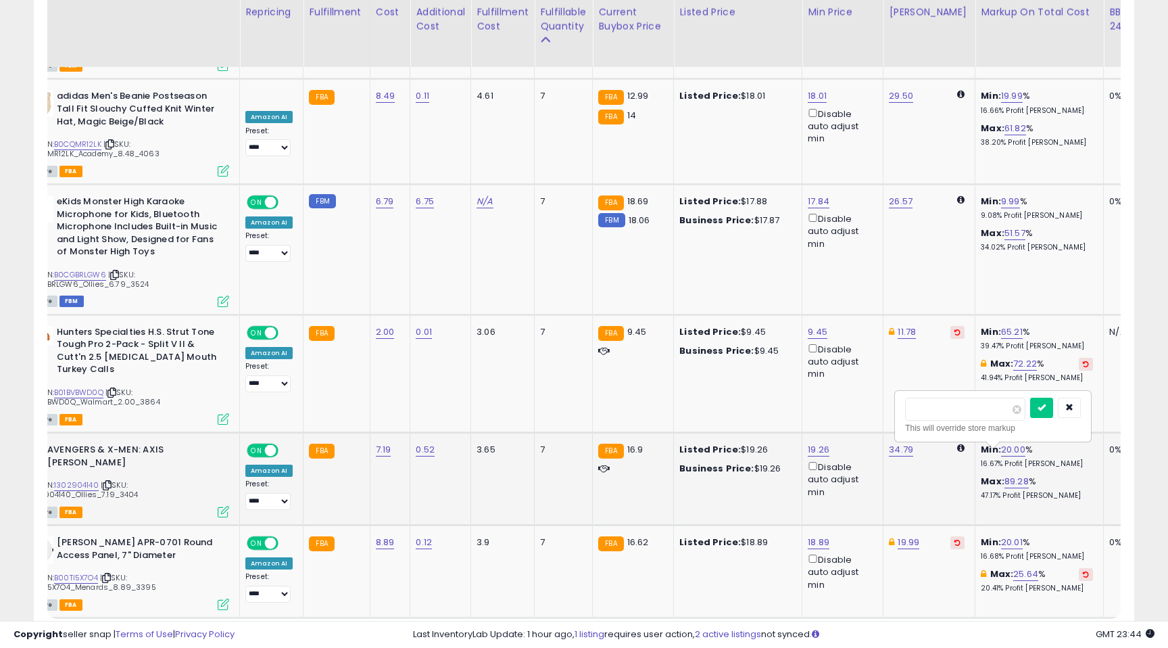
drag, startPoint x: 949, startPoint y: 412, endPoint x: 875, endPoint y: 397, distance: 75.0
type input "**"
click at [1046, 406] on icon "submit" at bounding box center [1042, 407] width 8 height 8
click at [1042, 632] on link "4" at bounding box center [1039, 643] width 24 height 23
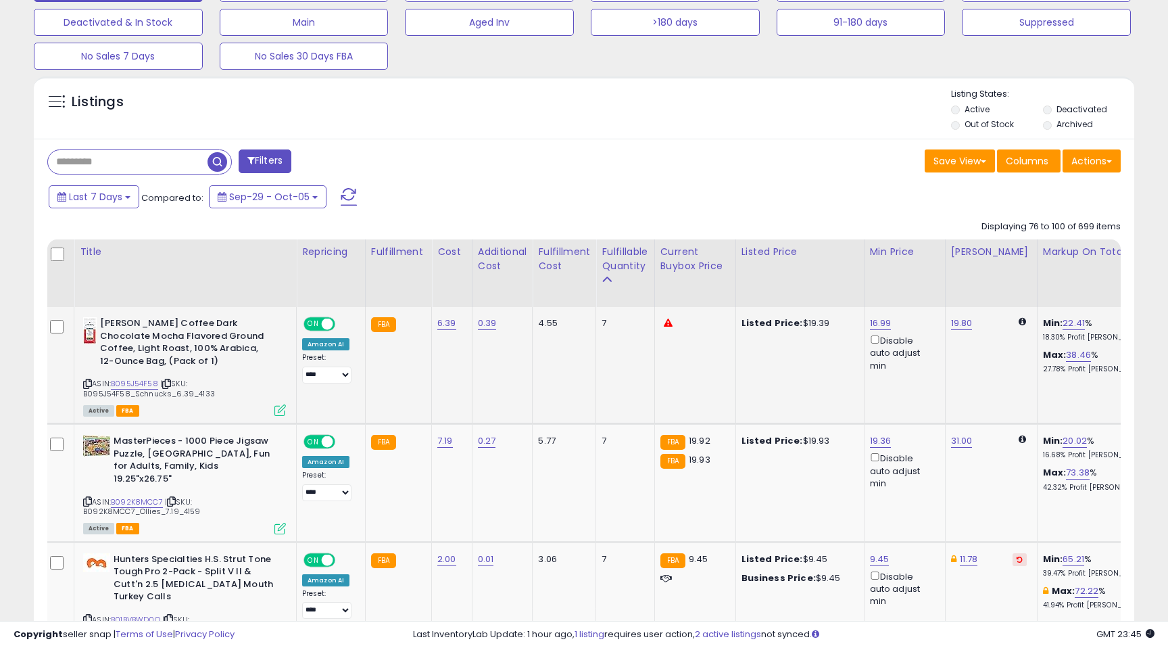
scroll to position [0, 0]
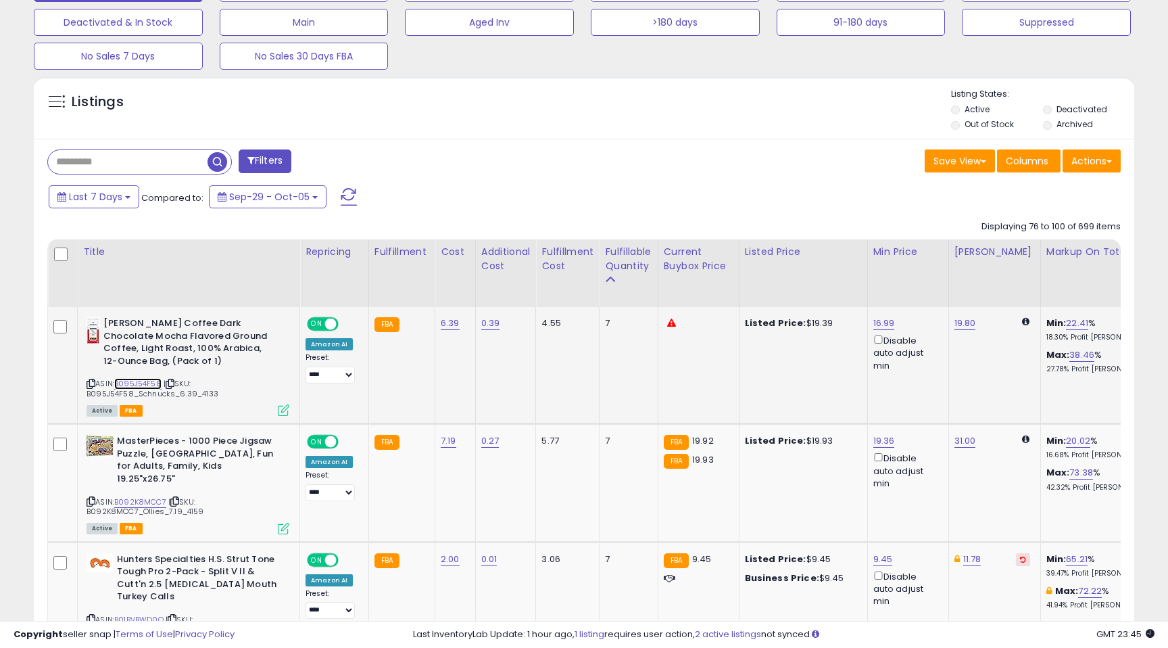
click at [145, 381] on link "B095J54F58" at bounding box center [137, 383] width 47 height 11
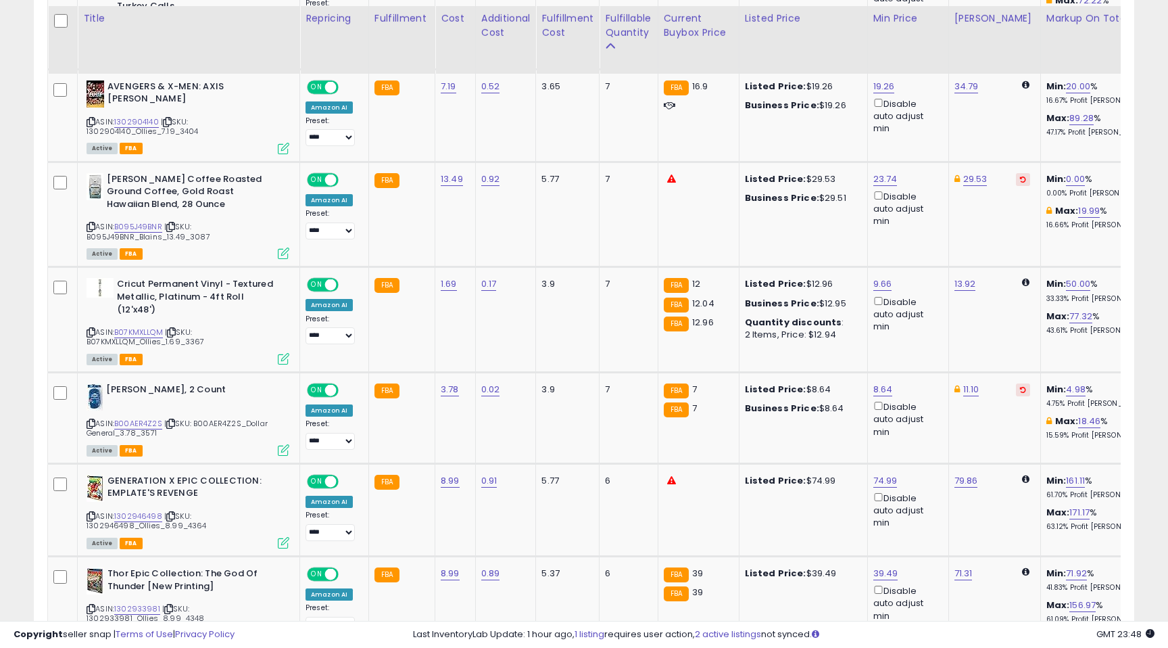
scroll to position [1052, 0]
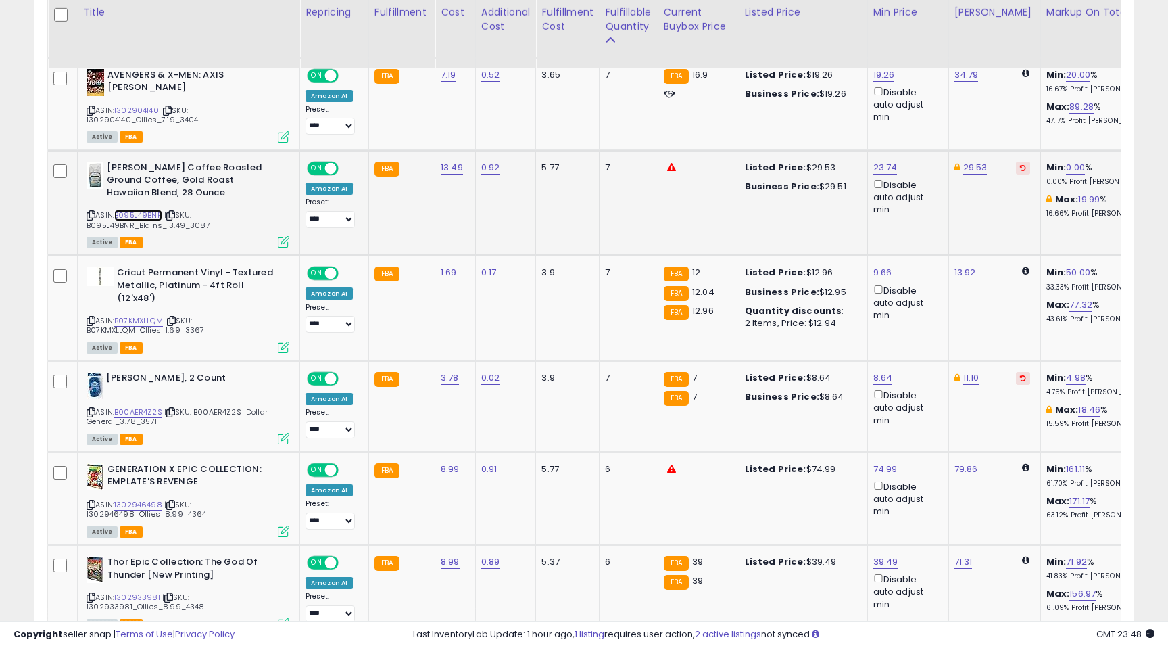
click at [142, 215] on link "B095J49BNR" at bounding box center [138, 215] width 48 height 11
click at [972, 166] on link "29.53" at bounding box center [975, 168] width 24 height 14
drag, startPoint x: 919, startPoint y: 119, endPoint x: 859, endPoint y: 117, distance: 59.5
type input "*****"
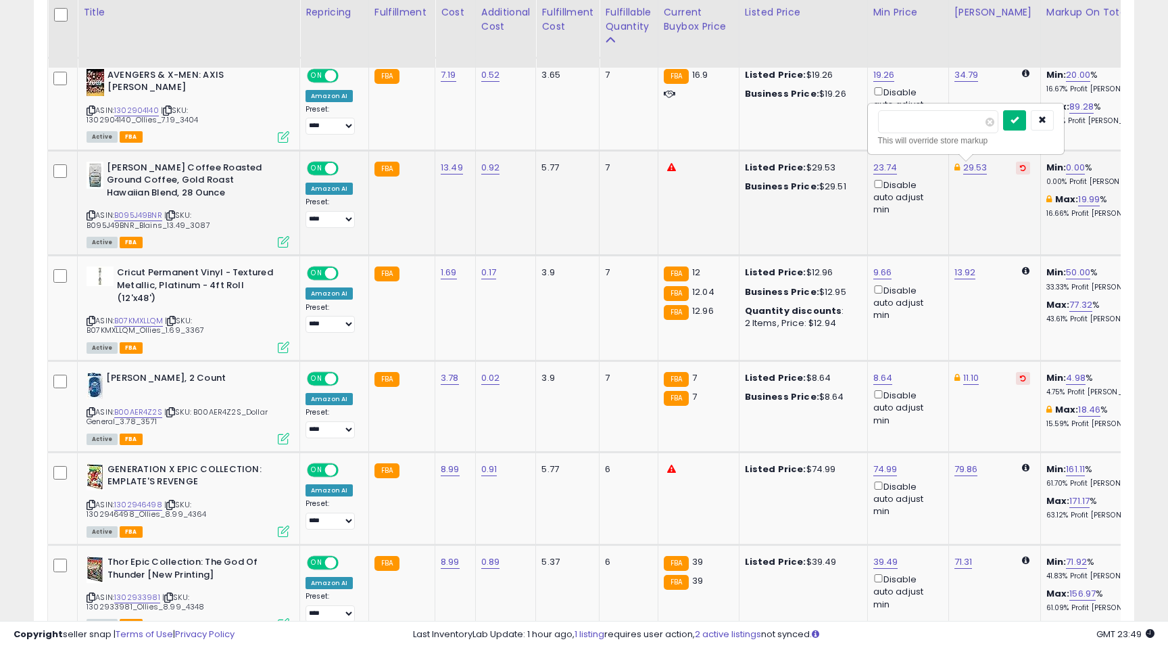
click at [1019, 116] on icon "submit" at bounding box center [1014, 120] width 8 height 8
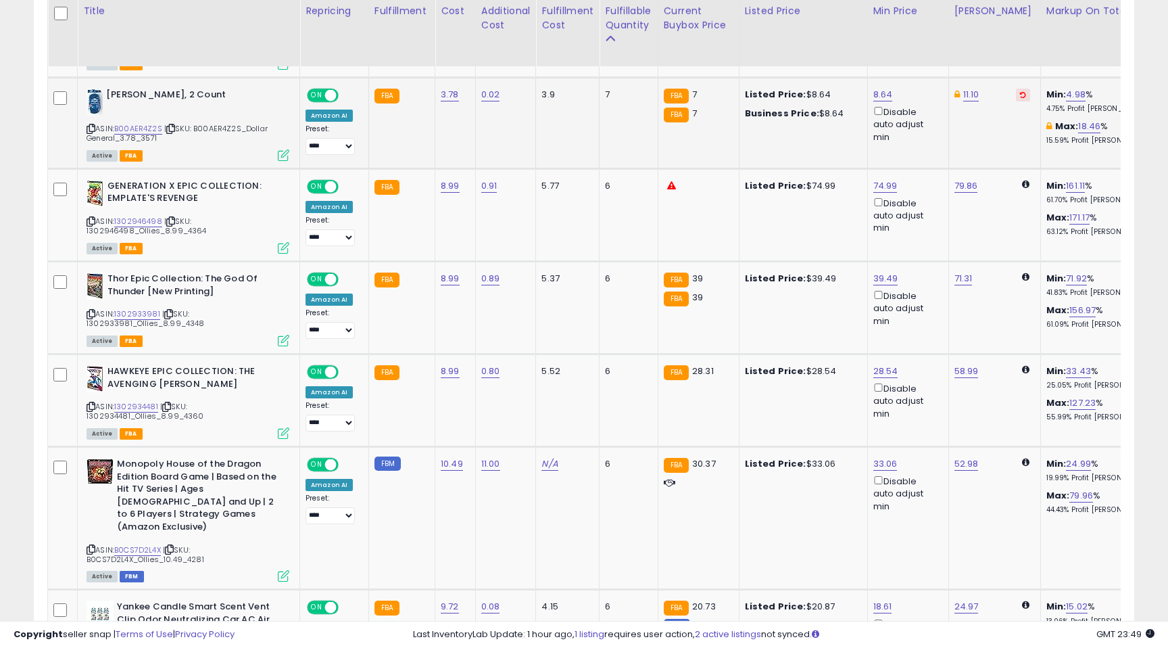
scroll to position [1338, 0]
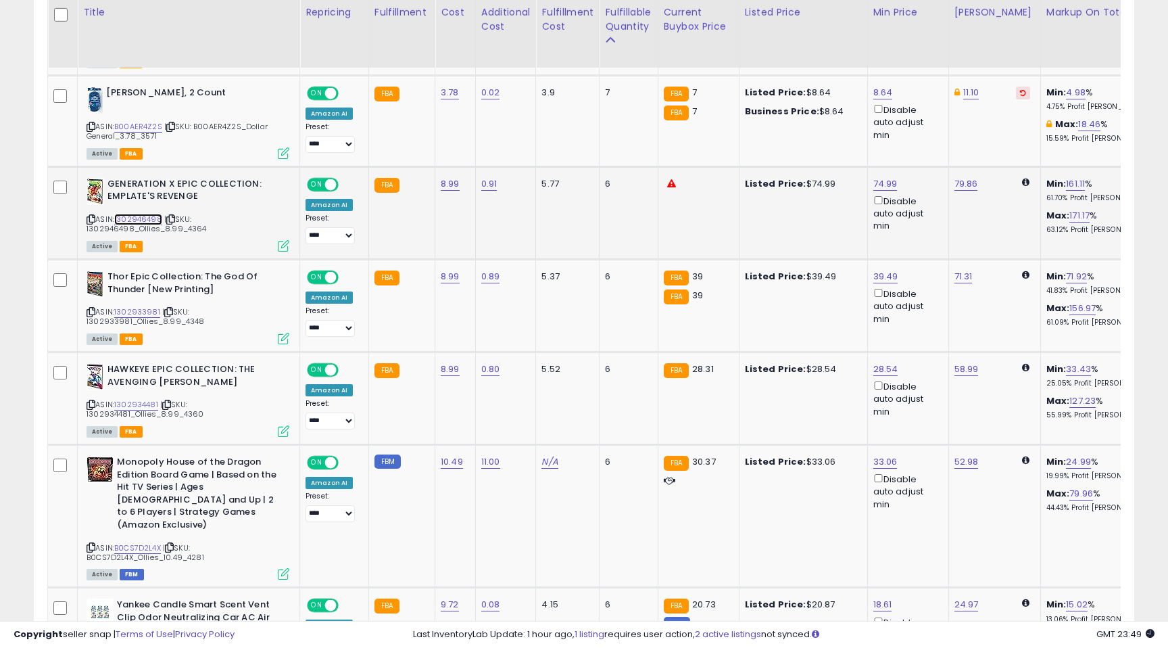
click at [145, 214] on link "1302946498" at bounding box center [138, 219] width 48 height 11
click at [885, 177] on link "74.99" at bounding box center [885, 184] width 24 height 14
click at [834, 126] on input "*****" at bounding box center [847, 125] width 120 height 23
type input "*****"
click at [928, 121] on icon "submit" at bounding box center [924, 123] width 8 height 8
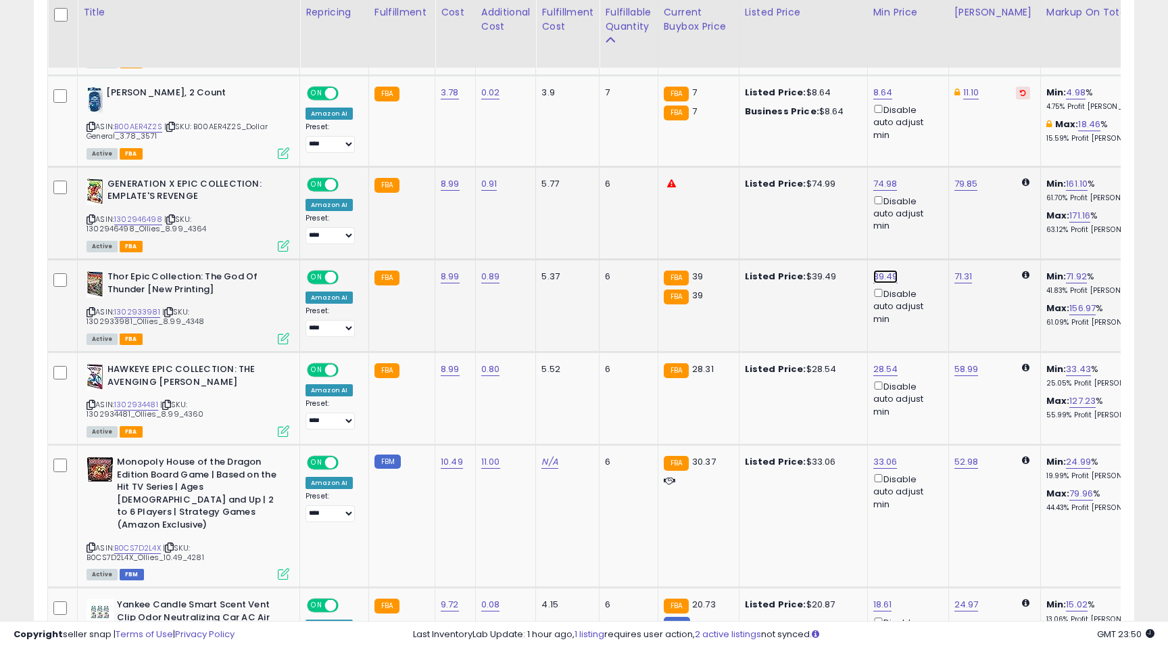
click at [883, 270] on link "39.49" at bounding box center [885, 277] width 25 height 14
drag, startPoint x: 837, startPoint y: 220, endPoint x: 769, endPoint y: 203, distance: 69.8
type input "**"
click at [934, 221] on button "submit" at bounding box center [923, 217] width 23 height 20
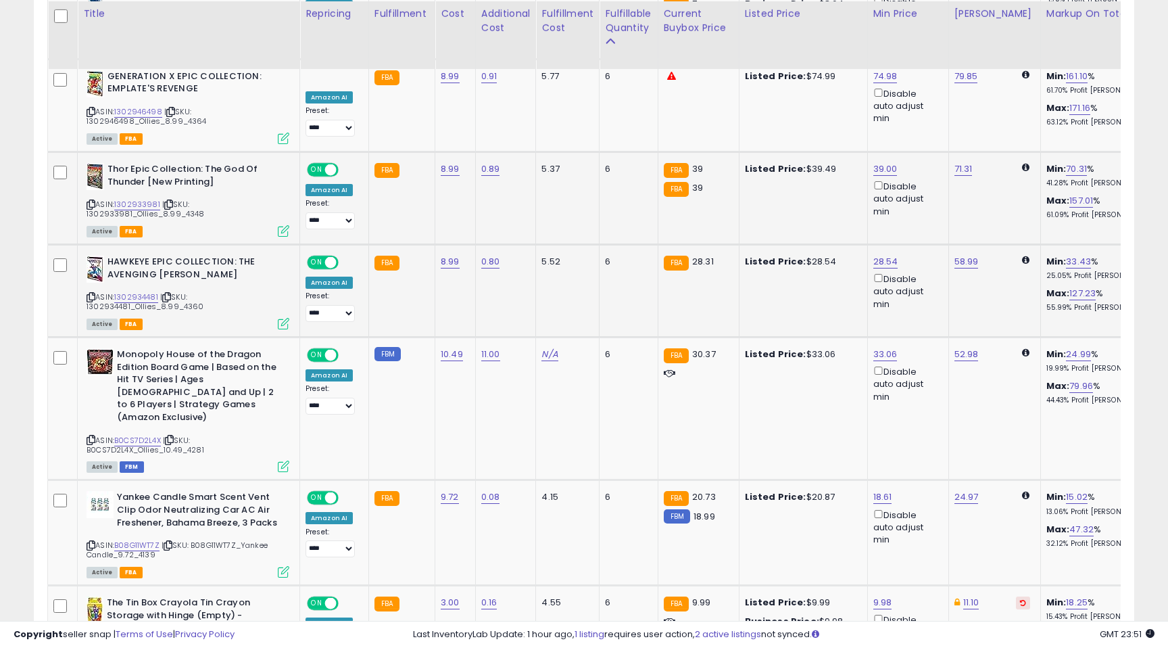
scroll to position [1446, 0]
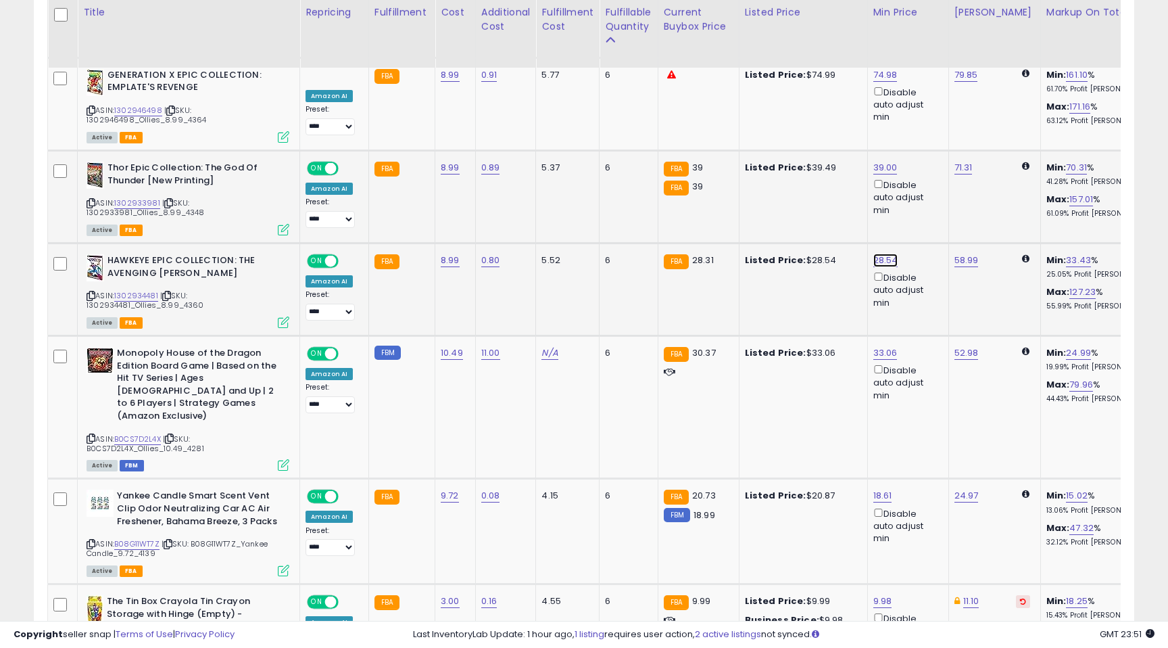
click at [881, 253] on link "28.54" at bounding box center [885, 260] width 25 height 14
click at [845, 199] on input "*****" at bounding box center [847, 202] width 120 height 23
type input "*****"
click at [928, 199] on icon "submit" at bounding box center [924, 200] width 8 height 8
click at [881, 346] on link "33.06" at bounding box center [885, 353] width 24 height 14
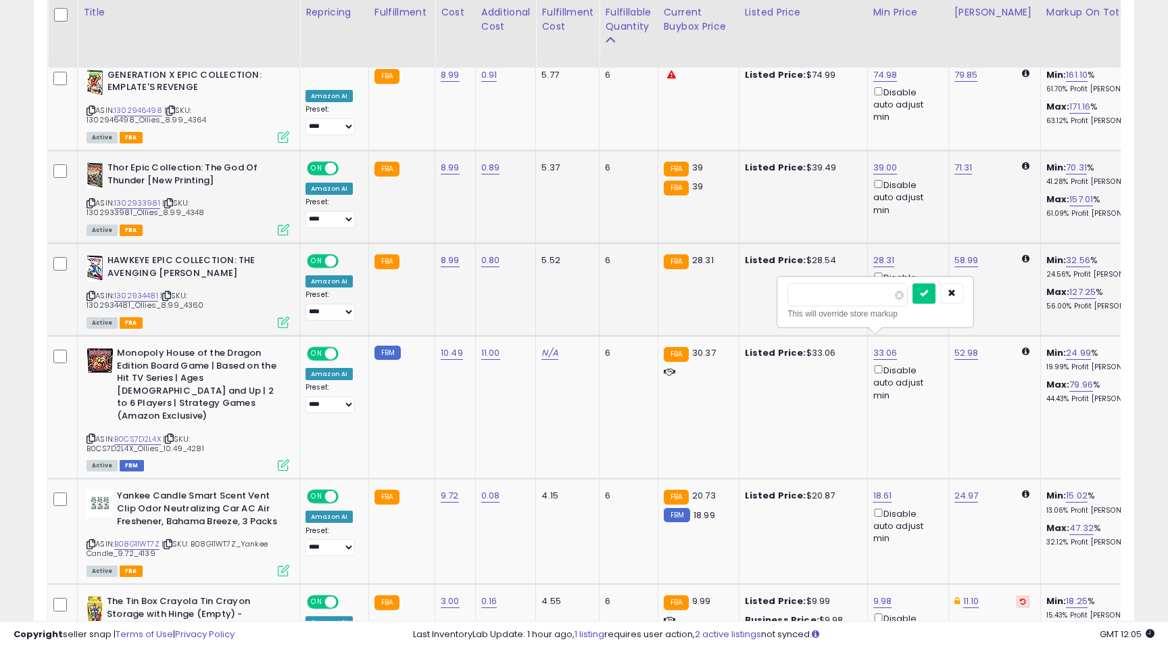
drag, startPoint x: 830, startPoint y: 296, endPoint x: 758, endPoint y: 291, distance: 72.5
type input "*****"
click button "submit" at bounding box center [923, 293] width 23 height 20
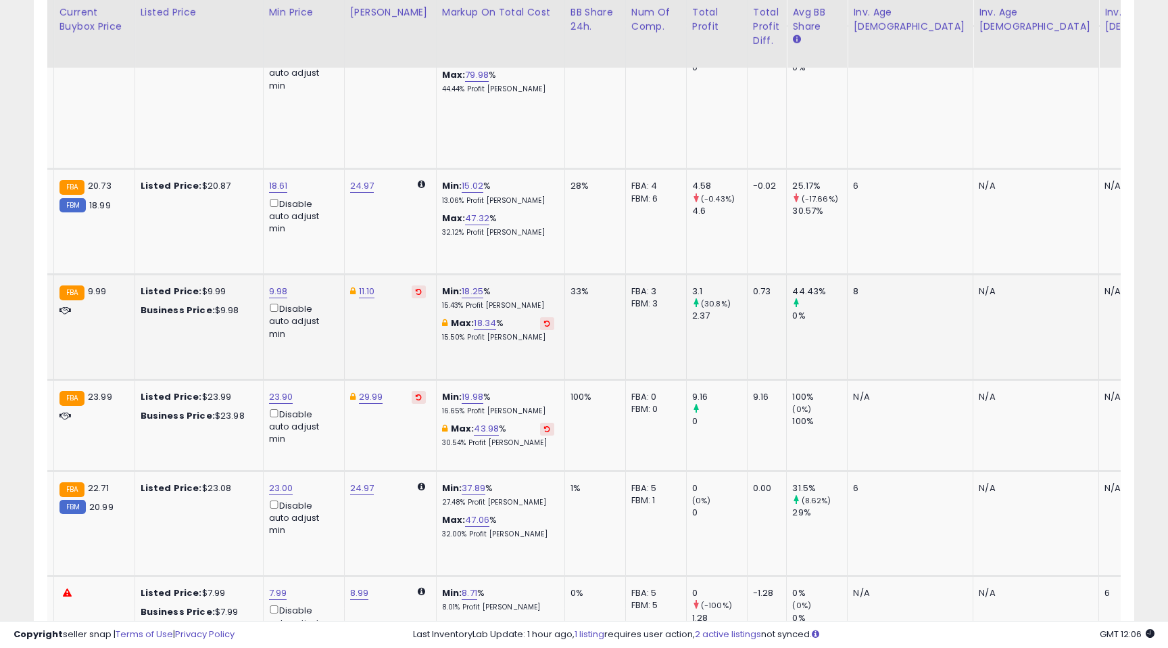
scroll to position [0, 654]
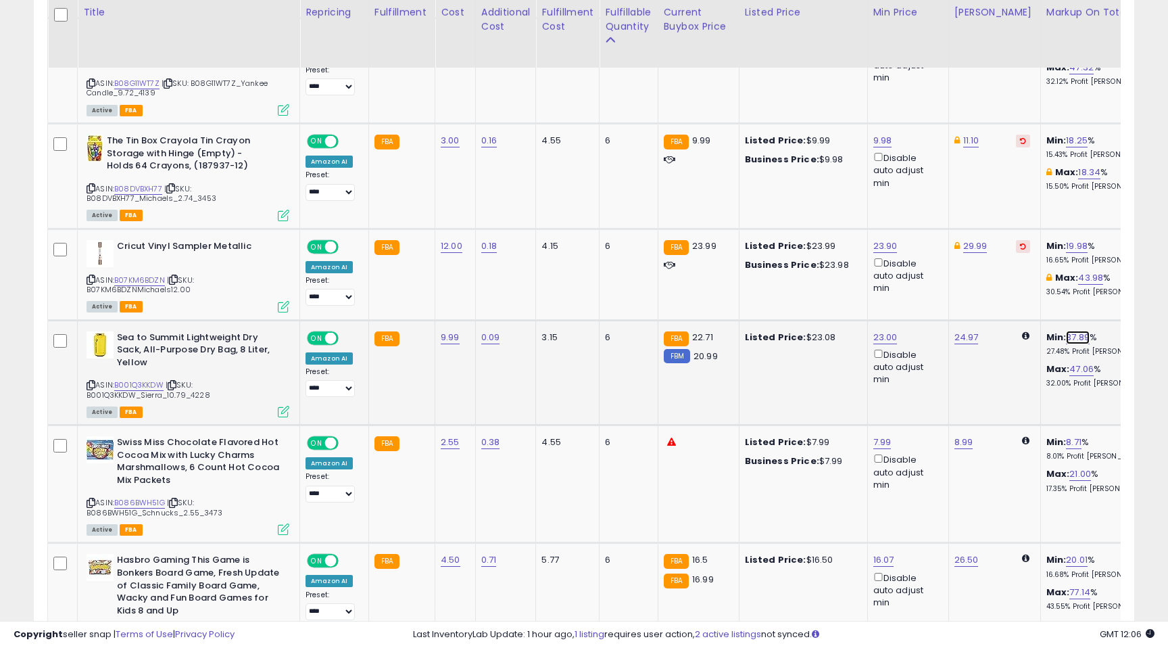
click at [1069, 331] on link "37.89" at bounding box center [1078, 338] width 24 height 14
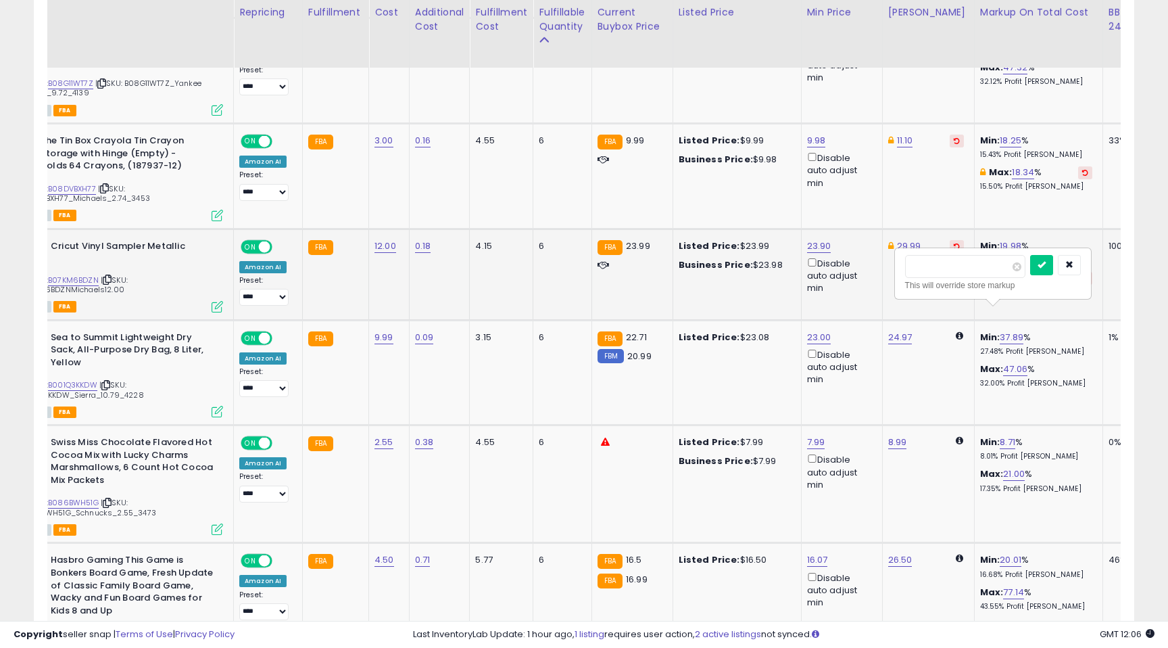
drag, startPoint x: 950, startPoint y: 265, endPoint x: 883, endPoint y: 250, distance: 69.2
type input "**"
click at [1046, 264] on icon "submit" at bounding box center [1042, 264] width 8 height 8
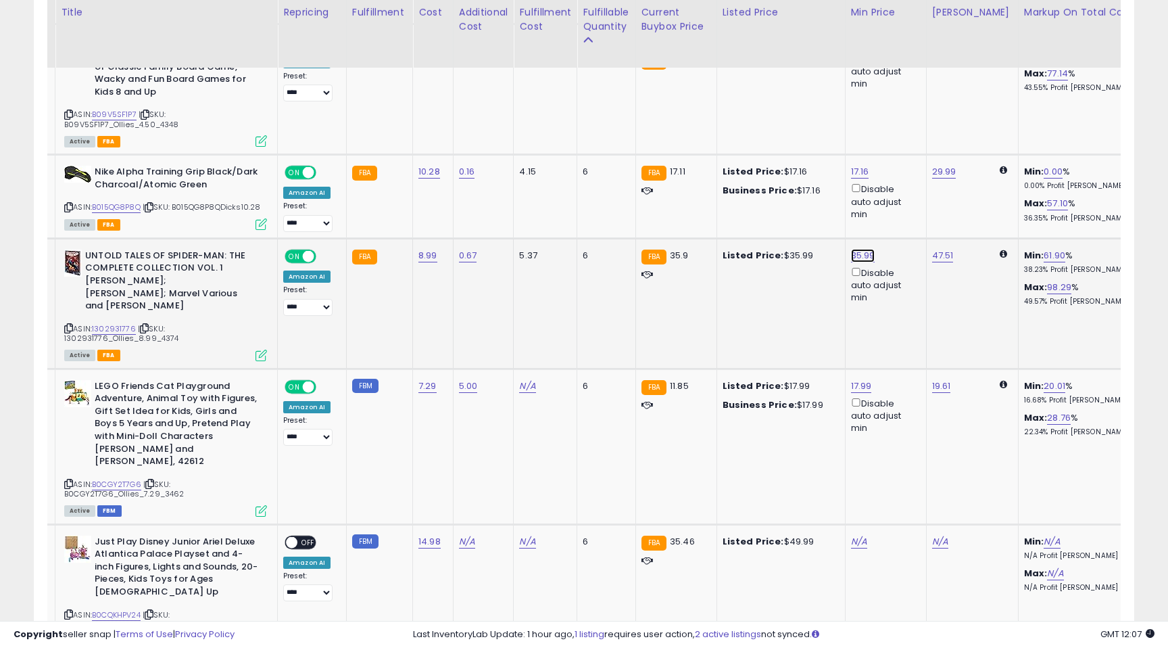
click at [861, 249] on link "35.99" at bounding box center [863, 256] width 24 height 14
click at [812, 185] on input "*****" at bounding box center [825, 184] width 120 height 23
type input "*****"
click button "submit" at bounding box center [901, 183] width 23 height 20
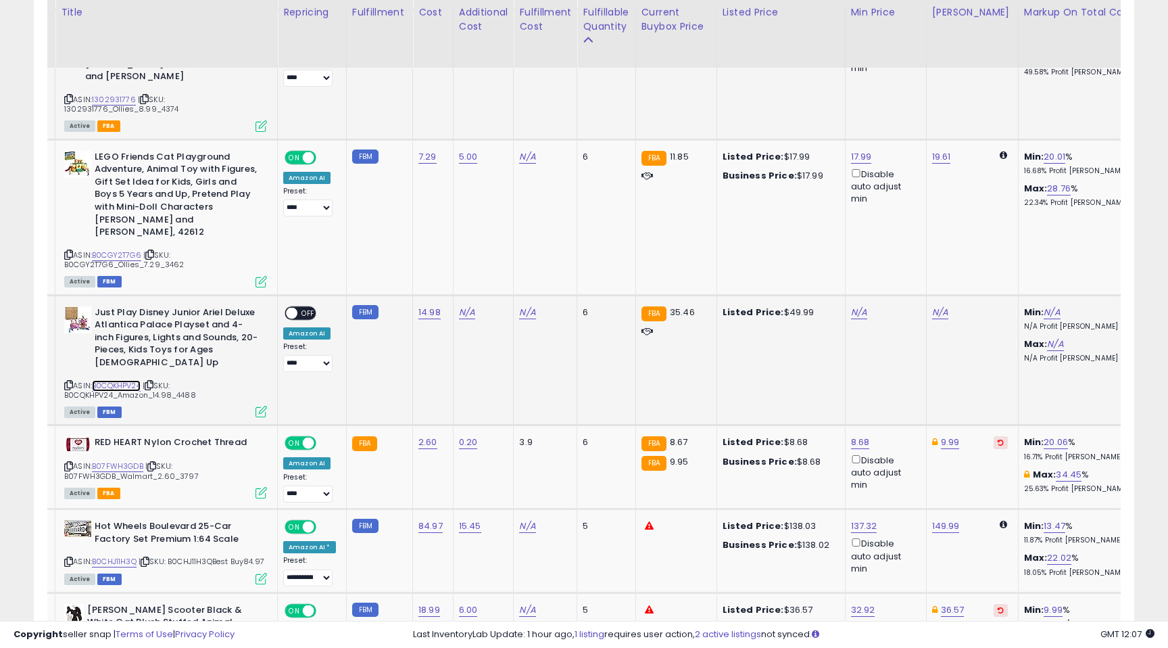
click at [124, 380] on link "B0CQKHPV24" at bounding box center [116, 385] width 49 height 11
click at [467, 306] on link "N/A" at bounding box center [467, 313] width 16 height 14
type input "**"
click at [517, 226] on button "submit" at bounding box center [505, 228] width 23 height 20
click at [1044, 306] on link "N/A" at bounding box center [1052, 313] width 16 height 14
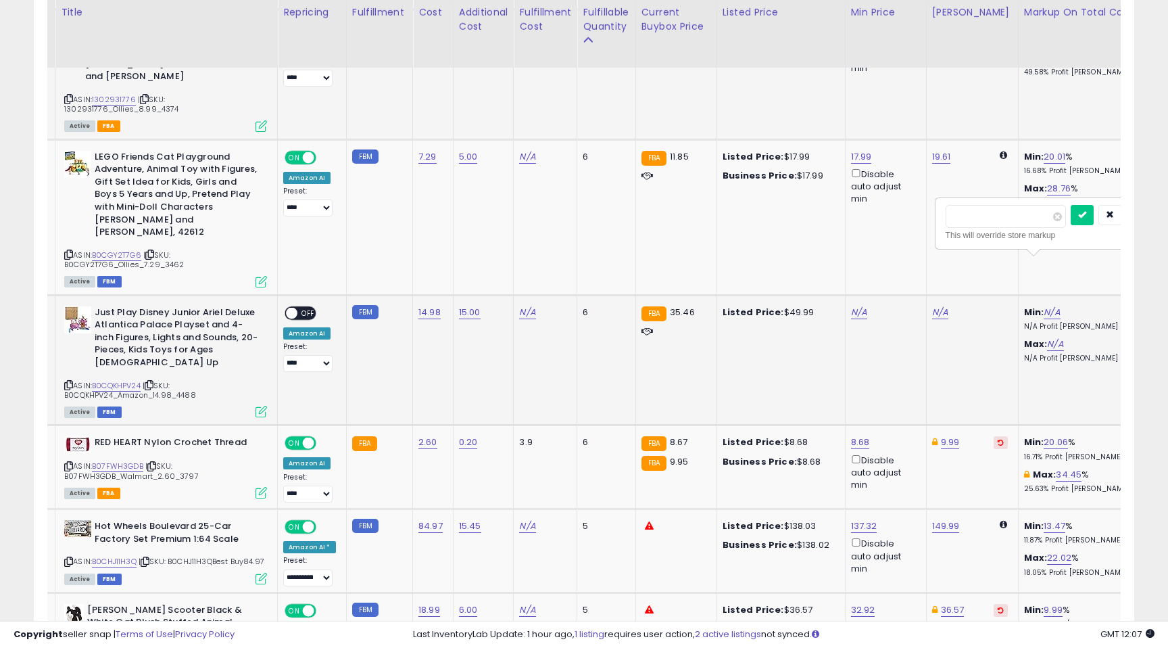
scroll to position [0, 63]
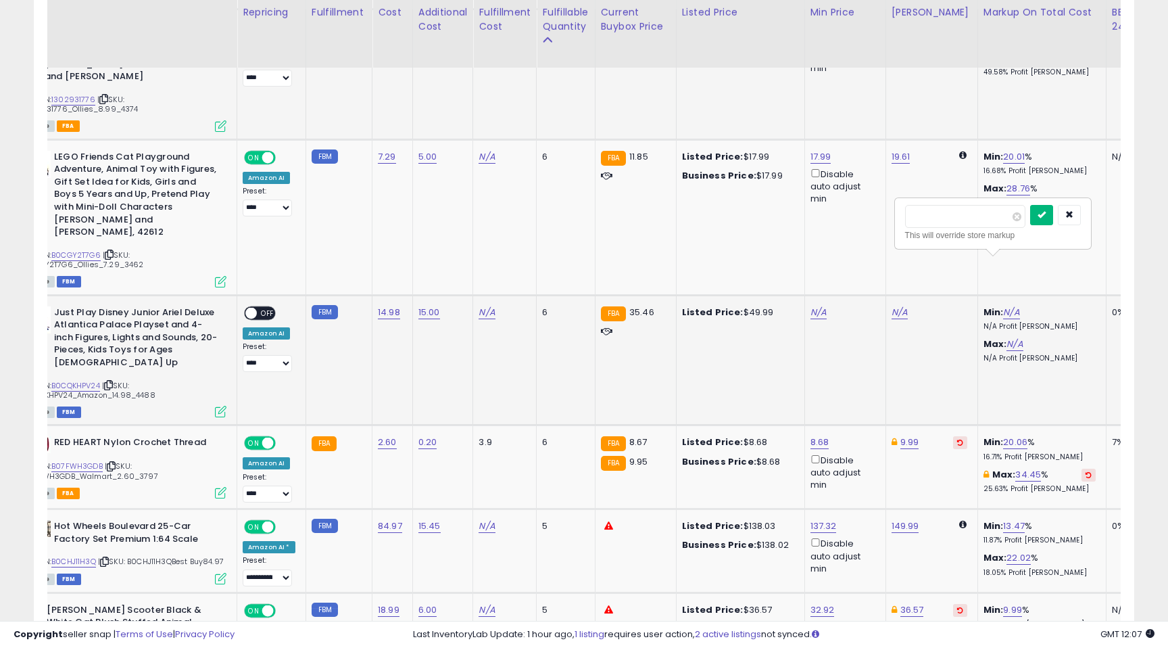
type input "**"
click at [1046, 216] on icon "submit" at bounding box center [1042, 214] width 8 height 8
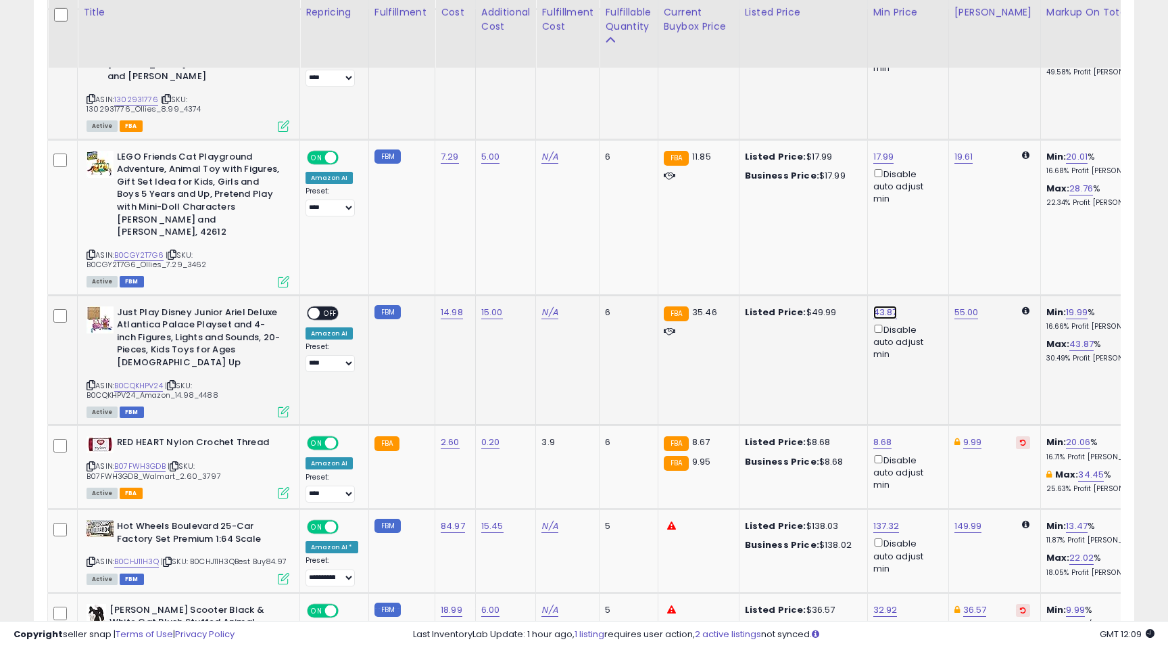
click at [879, 306] on link "43.87" at bounding box center [885, 313] width 24 height 14
drag, startPoint x: 847, startPoint y: 219, endPoint x: 768, endPoint y: 207, distance: 80.0
type input "*****"
click at [928, 216] on icon "submit" at bounding box center [924, 214] width 8 height 8
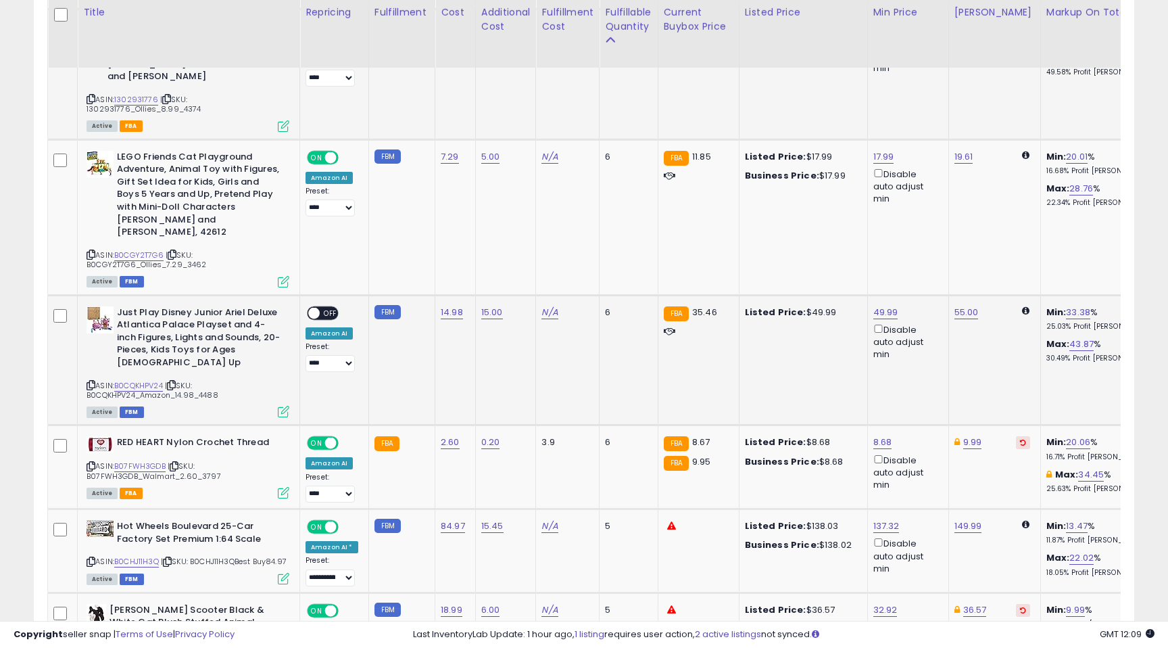
click at [329, 307] on span "OFF" at bounding box center [331, 312] width 22 height 11
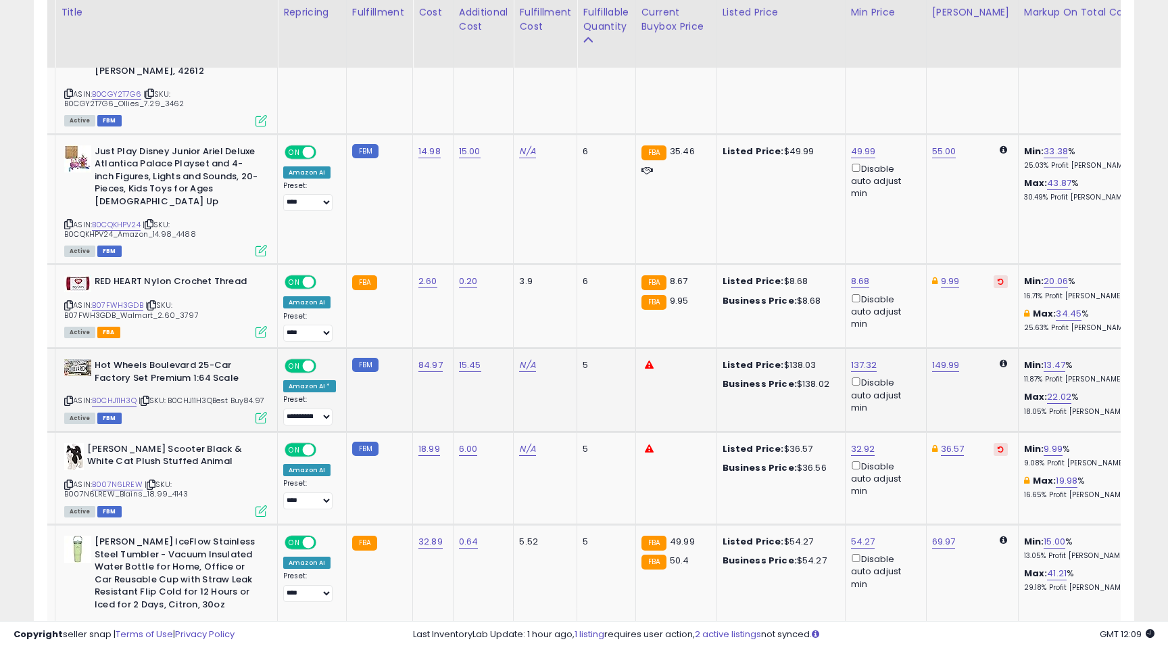
scroll to position [0, 24]
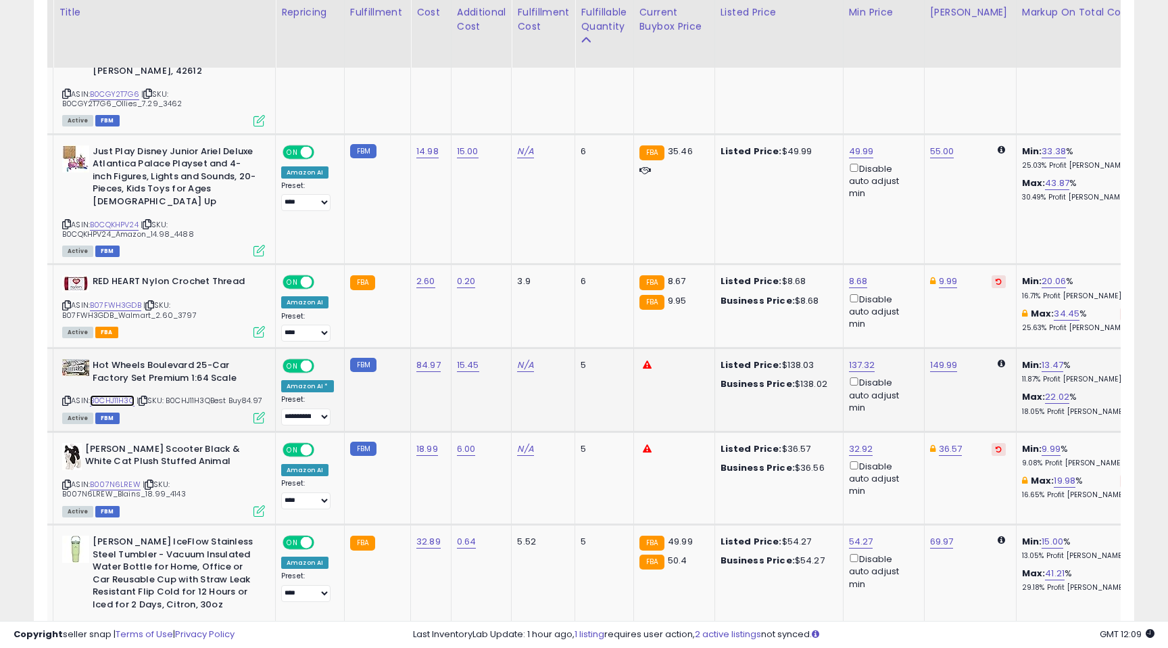
click at [116, 395] on link "B0CHJ11H3Q" at bounding box center [112, 400] width 45 height 11
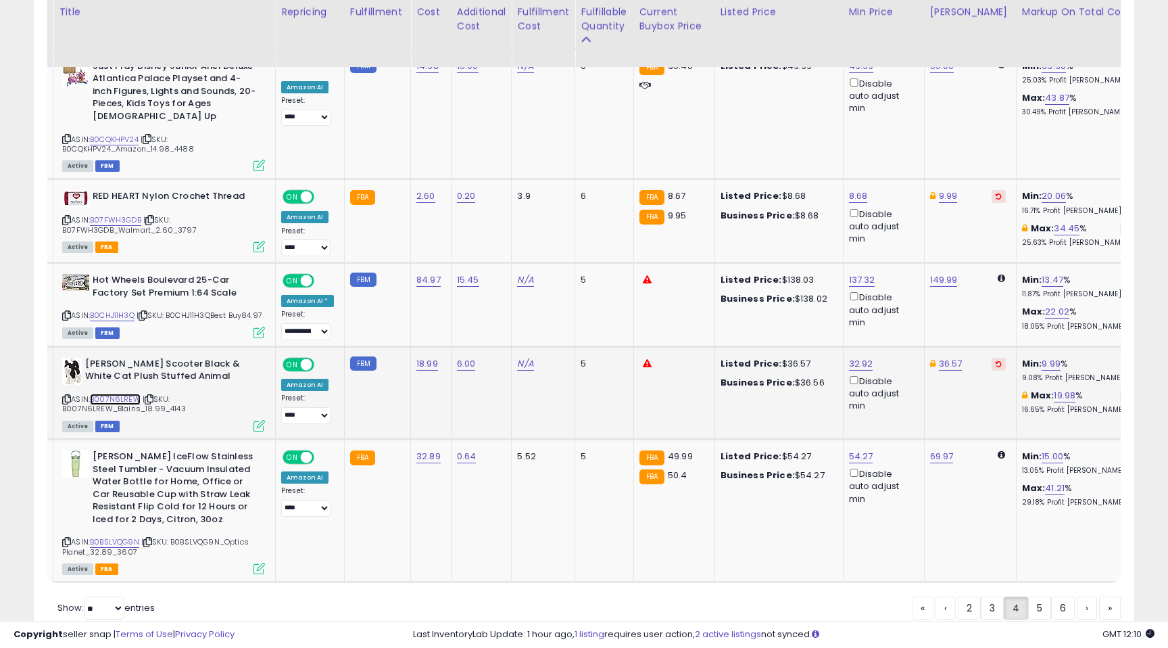
click at [114, 393] on link "B007N6LREW" at bounding box center [115, 398] width 51 height 11
click at [1035, 596] on link "5" at bounding box center [1039, 607] width 23 height 23
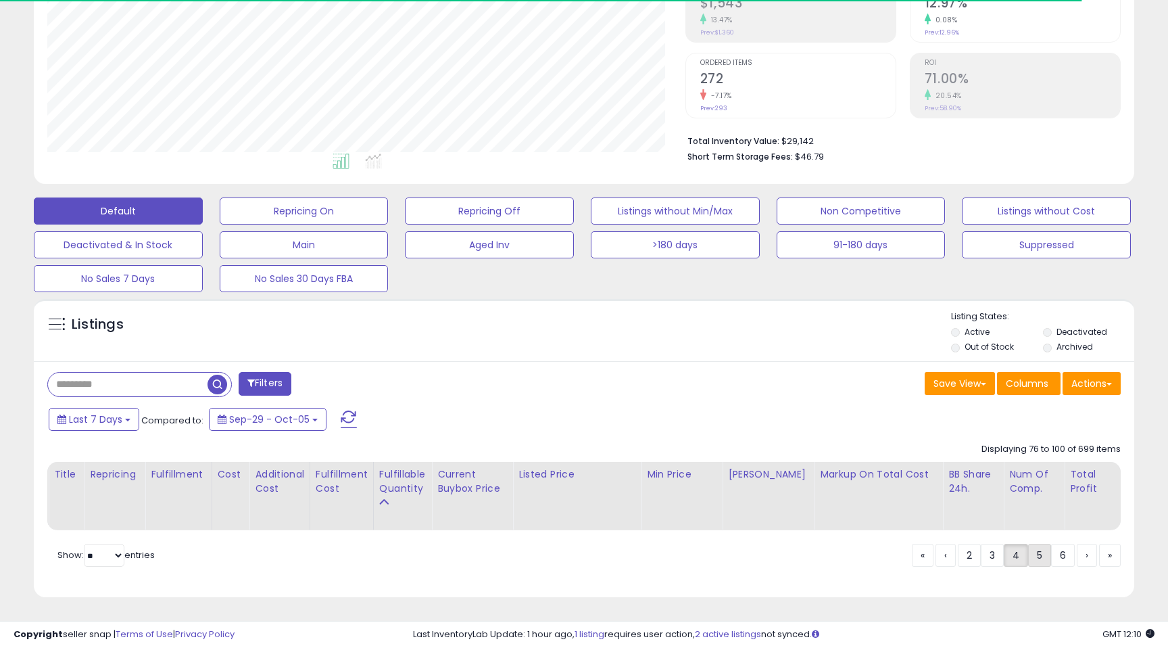
click at [1039, 554] on link "5" at bounding box center [1039, 554] width 23 height 23
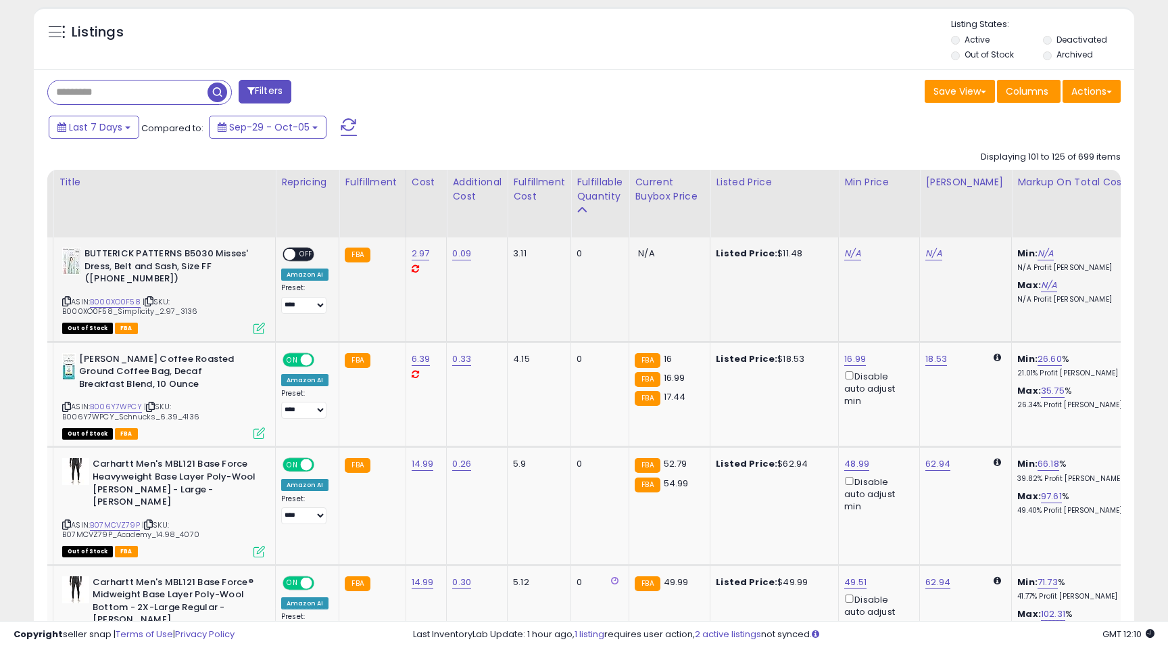
scroll to position [517, 0]
